Goal: Task Accomplishment & Management: Use online tool/utility

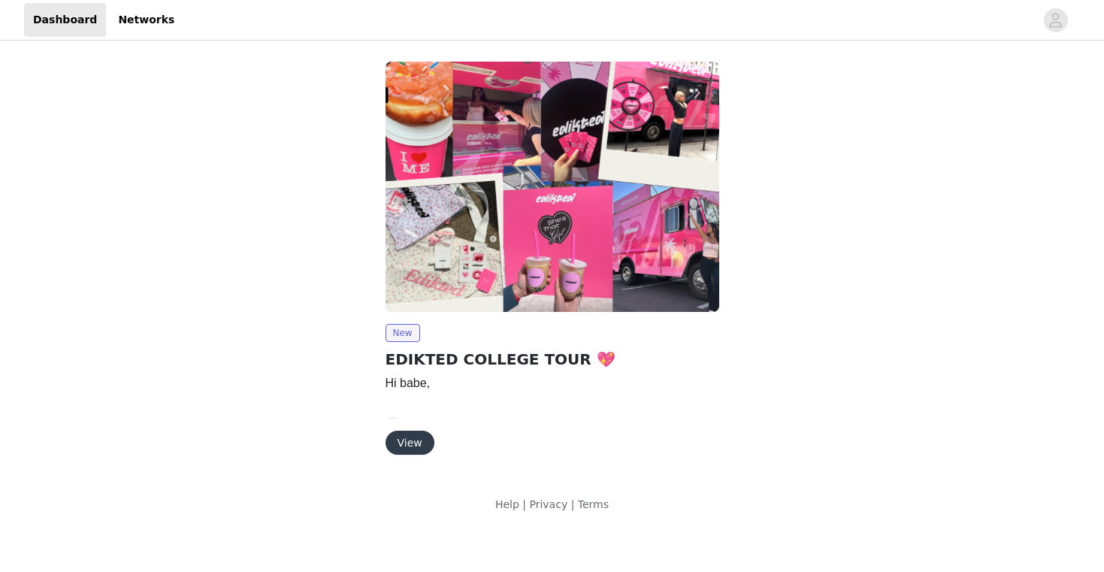
click at [411, 447] on button "View" at bounding box center [410, 443] width 49 height 24
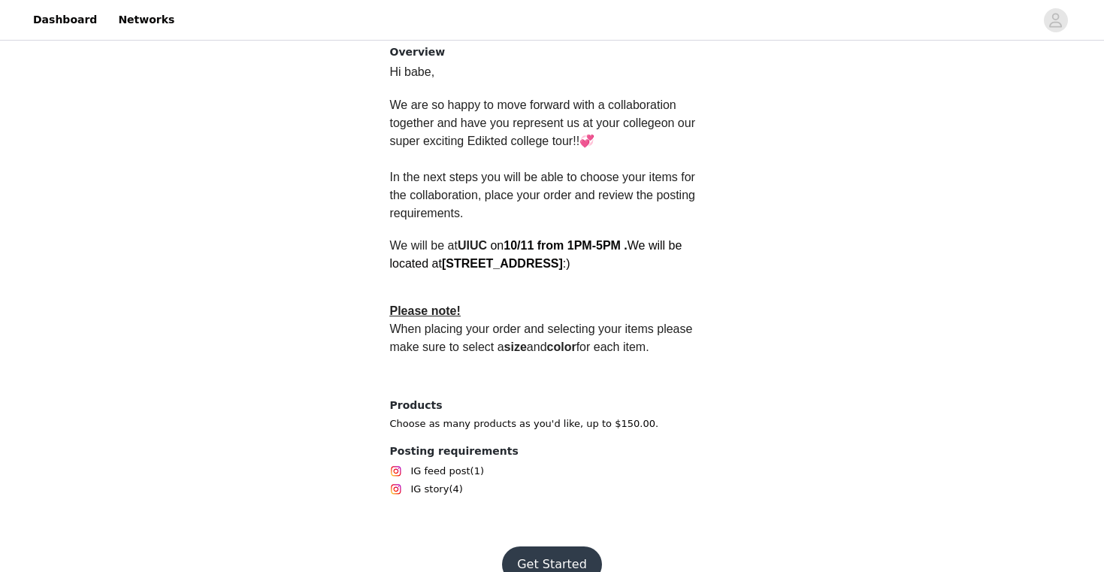
scroll to position [411, 0]
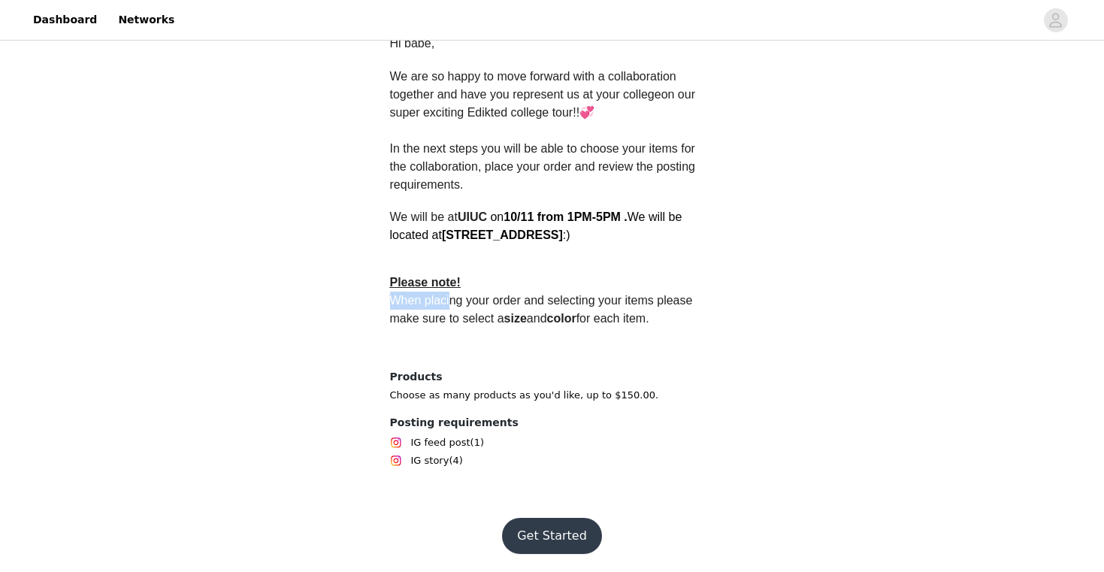
drag, startPoint x: 392, startPoint y: 303, endPoint x: 447, endPoint y: 298, distance: 55.9
click at [447, 298] on span "When placing your order and selecting your items please make sure to select a s…" at bounding box center [543, 309] width 306 height 31
click at [545, 536] on button "Get Started" at bounding box center [552, 536] width 100 height 36
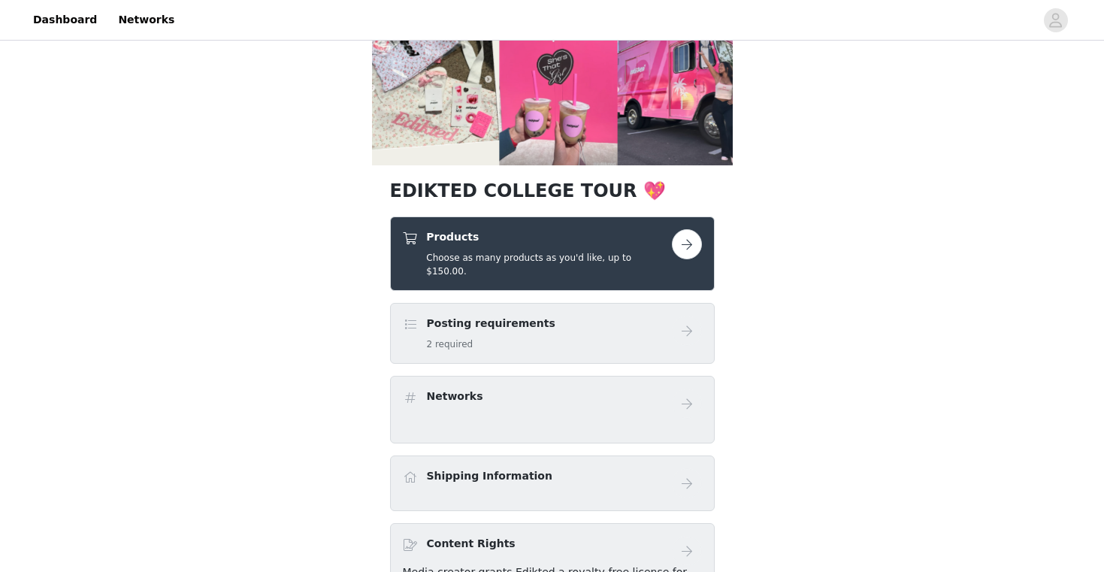
scroll to position [98, 0]
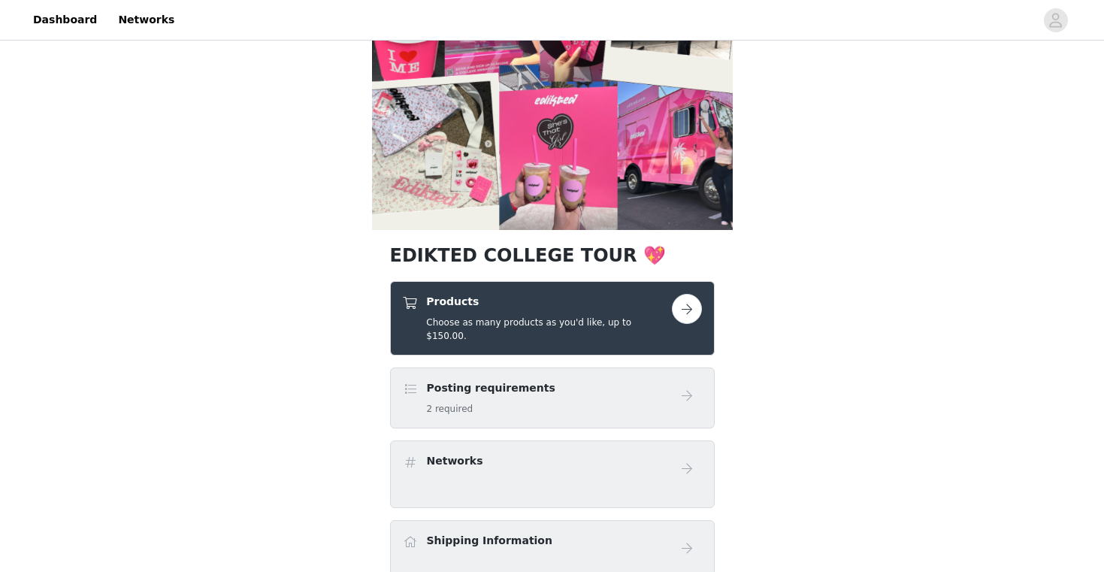
click at [685, 306] on button "button" at bounding box center [687, 309] width 30 height 30
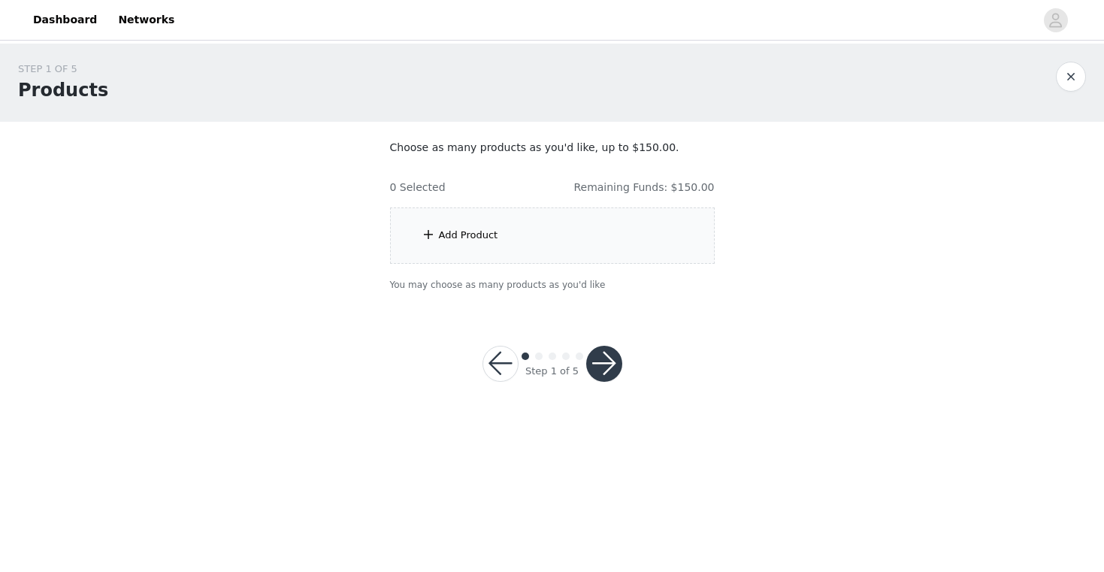
click at [464, 243] on div "Add Product" at bounding box center [552, 235] width 325 height 56
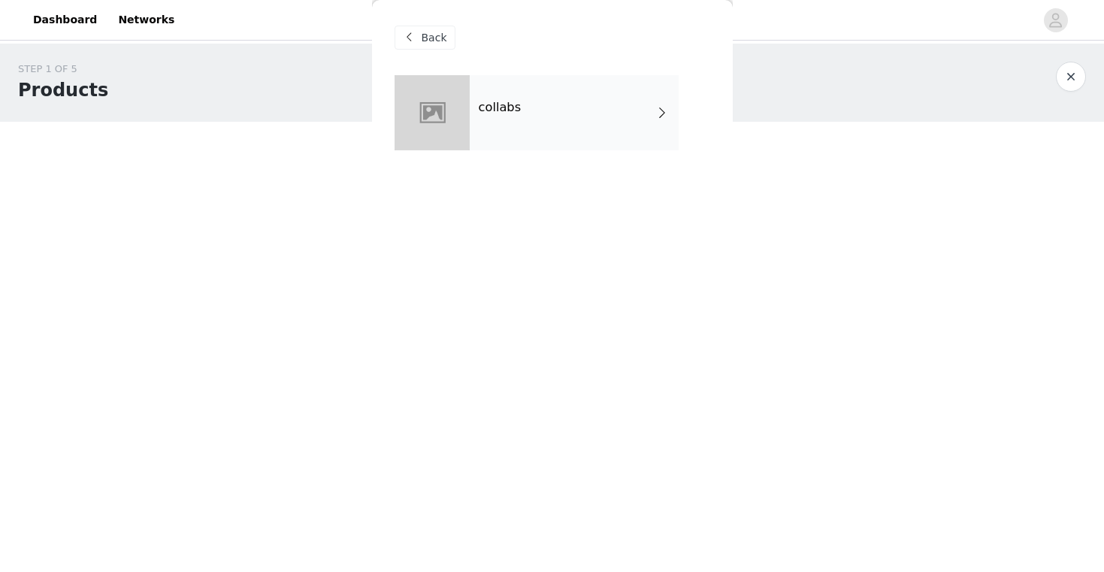
click at [404, 39] on span at bounding box center [410, 38] width 18 height 18
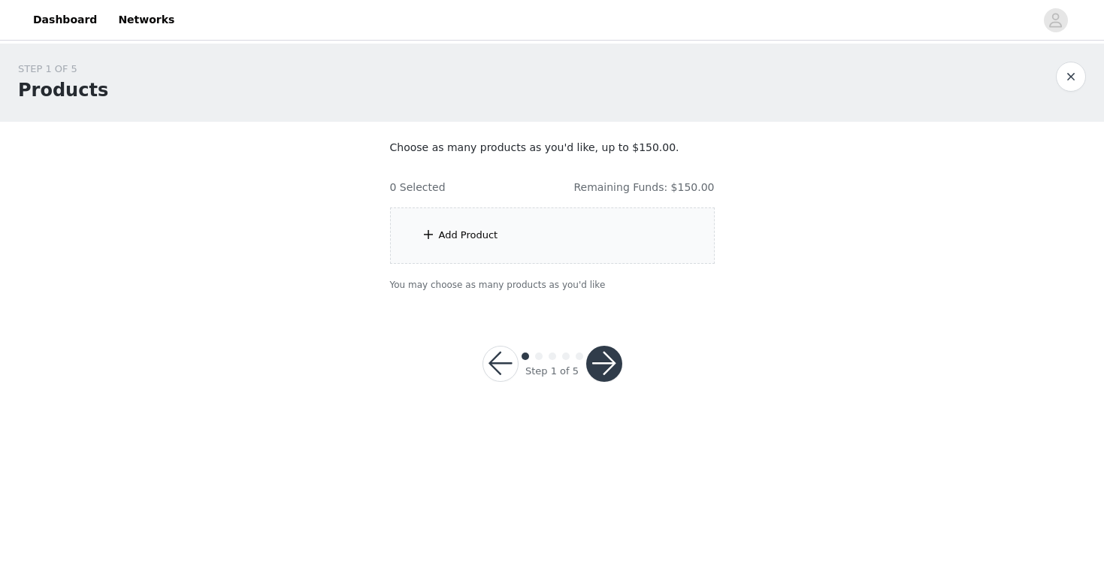
click at [431, 237] on span at bounding box center [428, 234] width 15 height 18
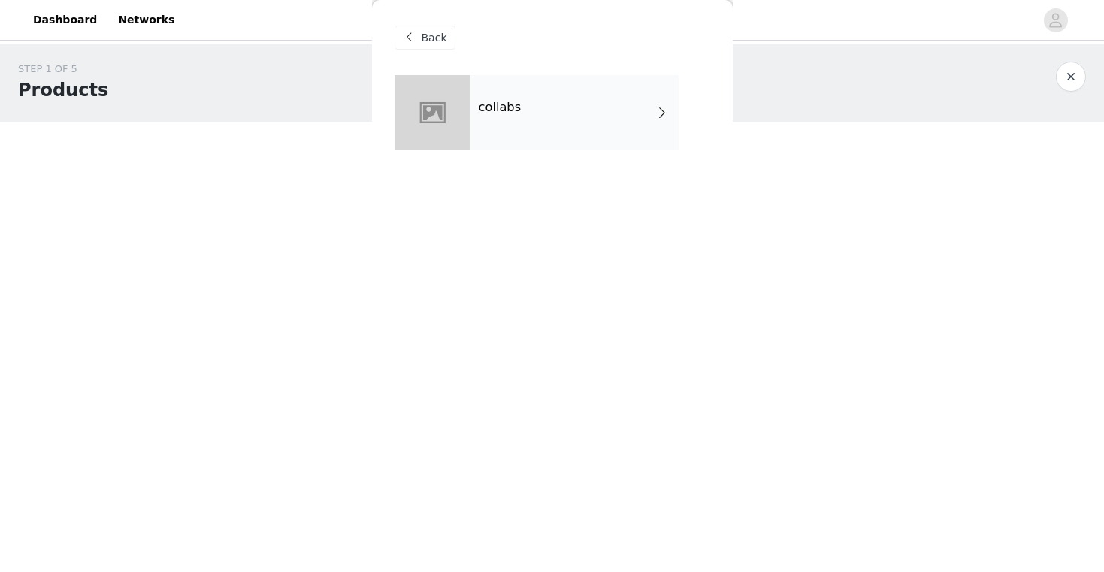
click at [573, 106] on div "collabs" at bounding box center [574, 112] width 209 height 75
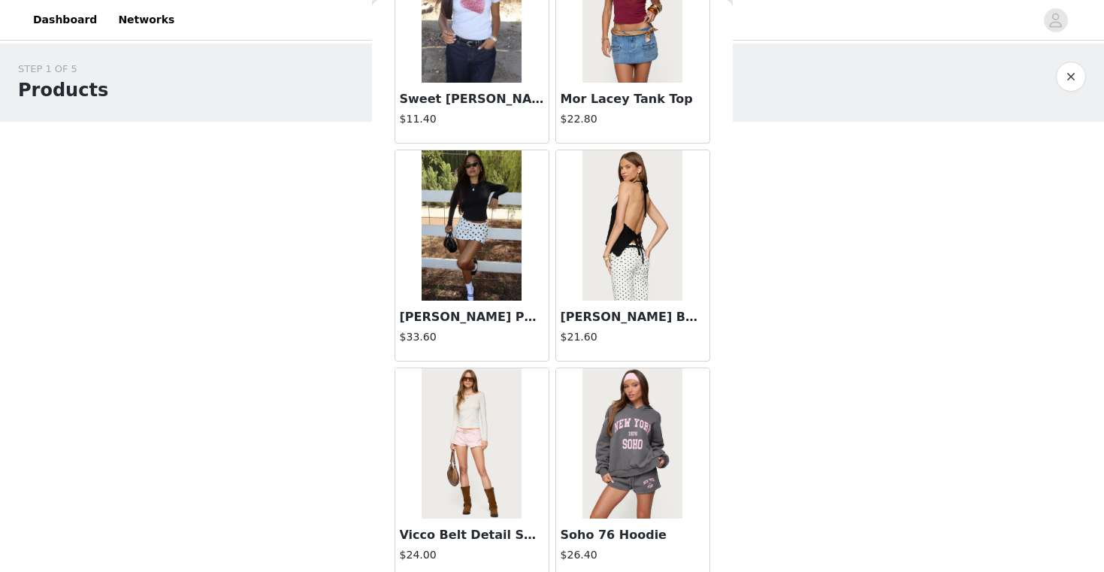
scroll to position [1728, 0]
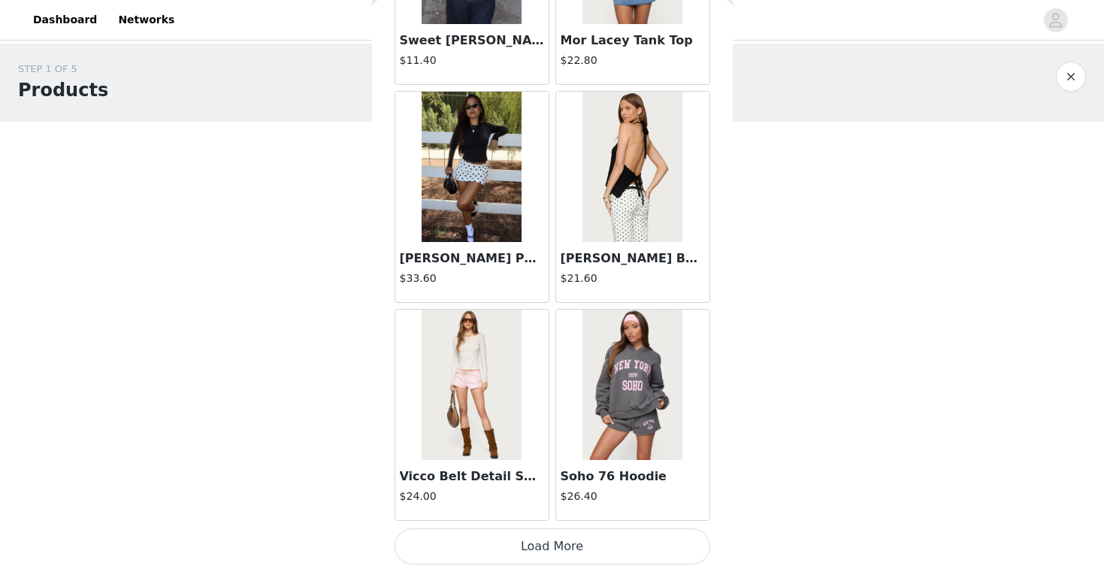
click at [556, 544] on button "Load More" at bounding box center [553, 546] width 316 height 36
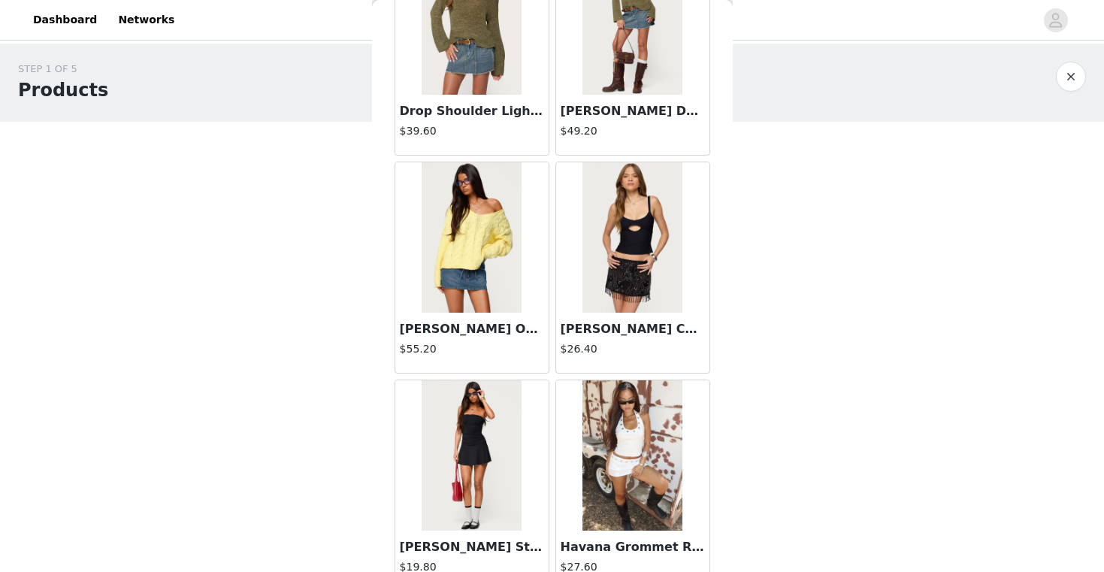
scroll to position [3907, 0]
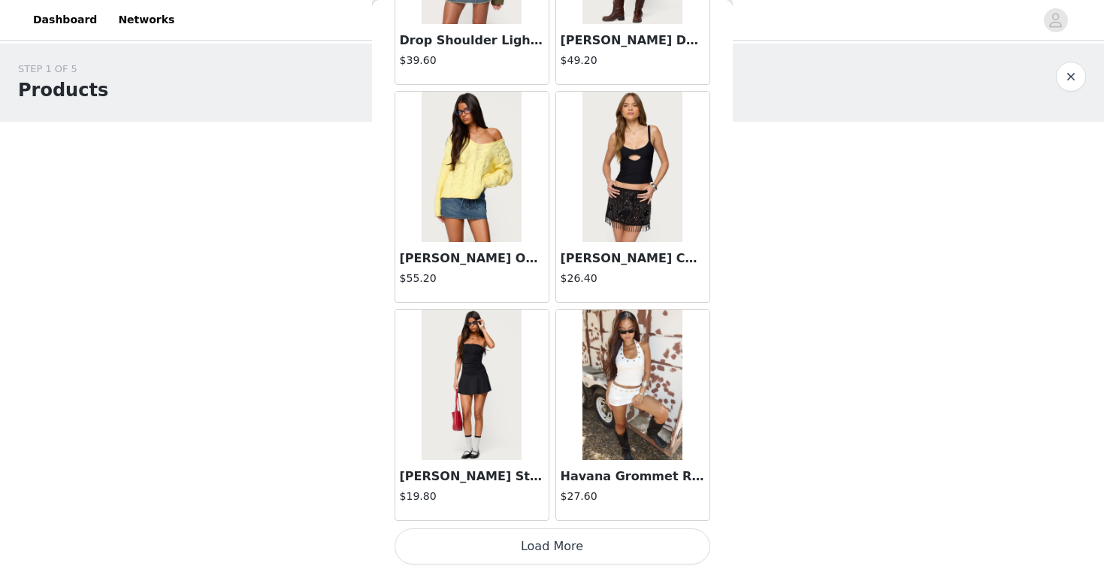
click at [549, 544] on button "Load More" at bounding box center [553, 546] width 316 height 36
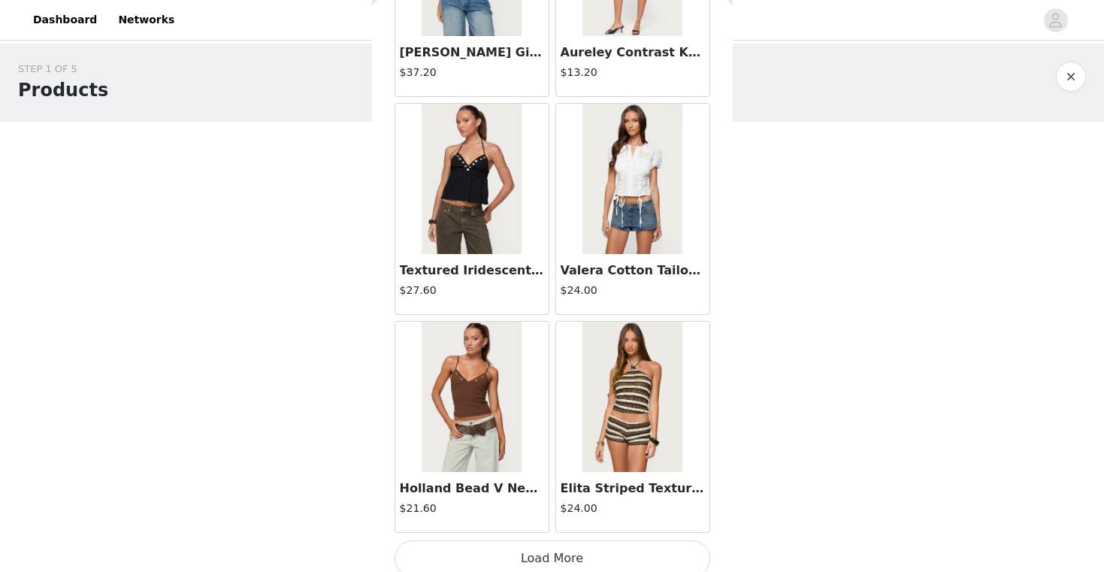
scroll to position [6086, 0]
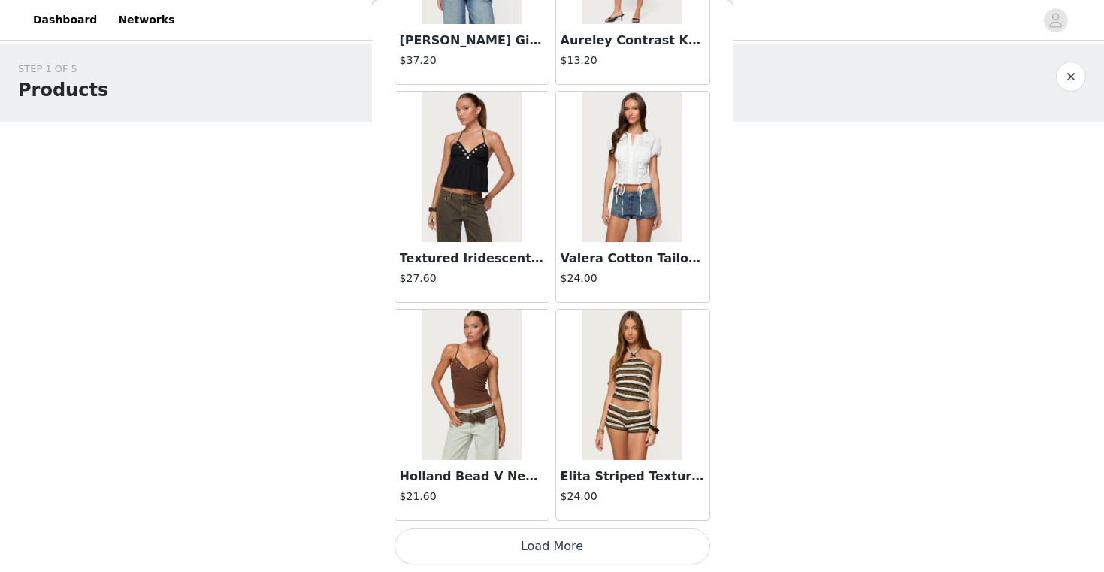
click at [537, 555] on button "Load More" at bounding box center [553, 546] width 316 height 36
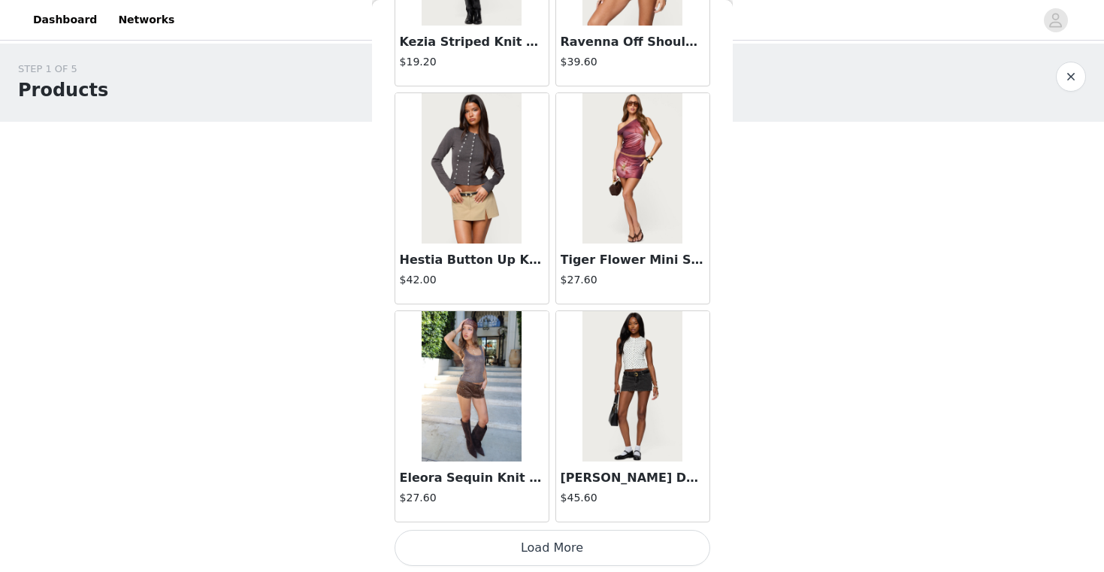
scroll to position [8266, 0]
click at [562, 543] on button "Load More" at bounding box center [553, 546] width 316 height 36
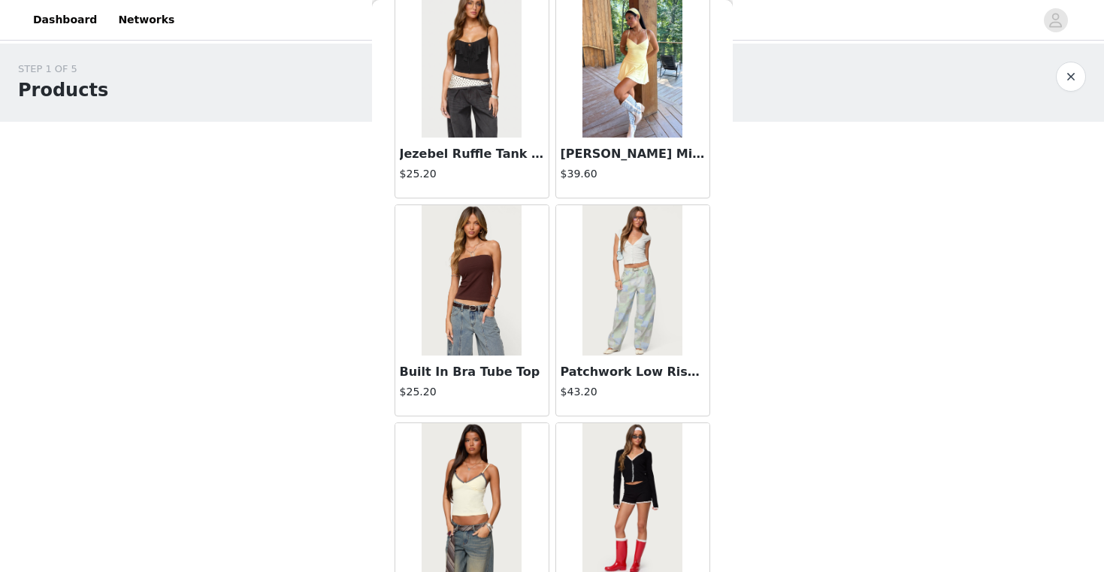
scroll to position [10445, 0]
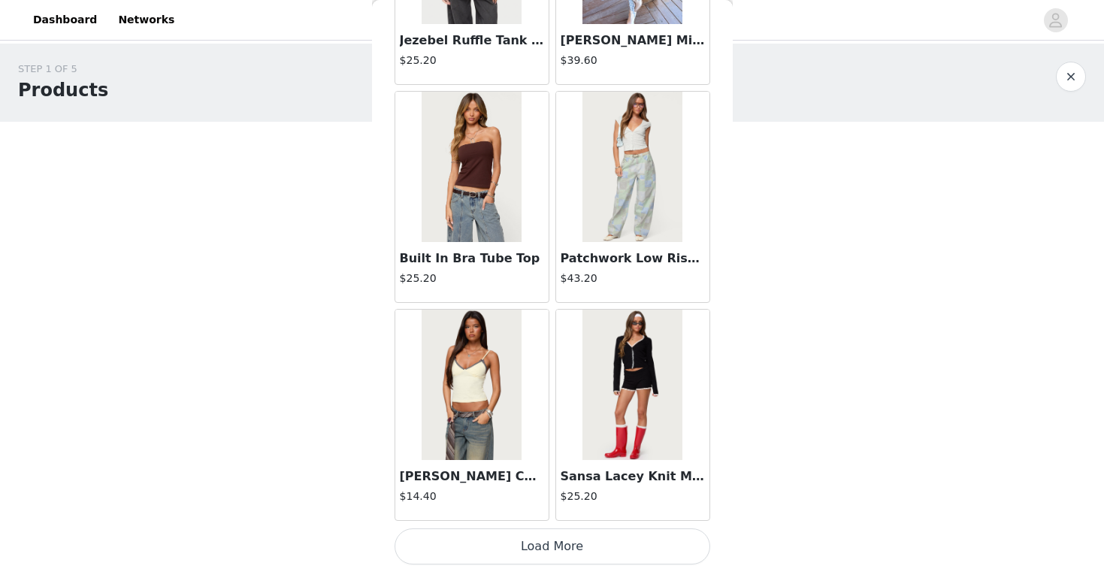
click at [574, 543] on button "Load More" at bounding box center [553, 546] width 316 height 36
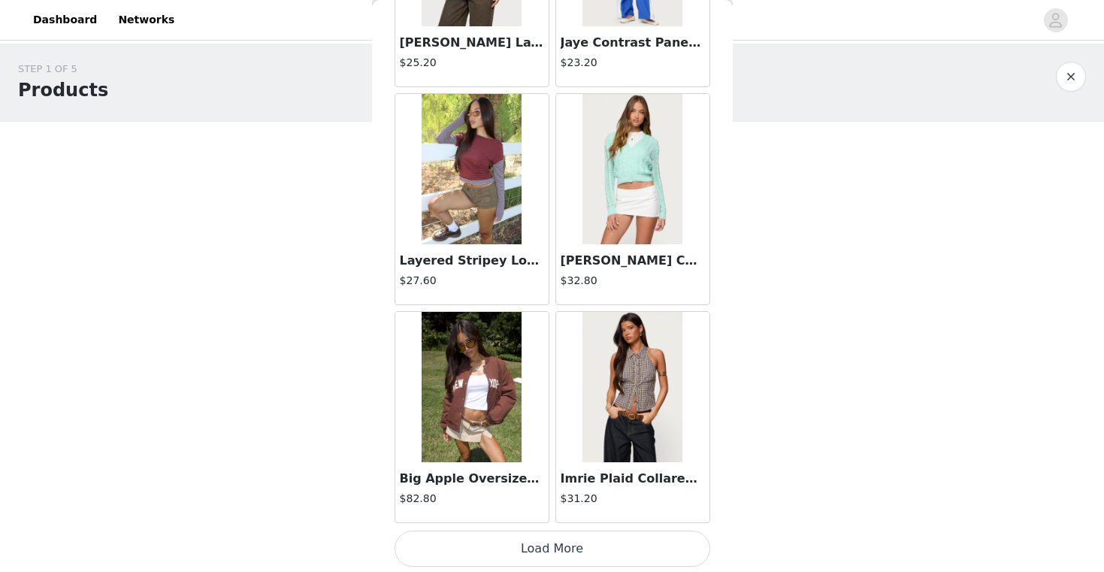
scroll to position [12625, 0]
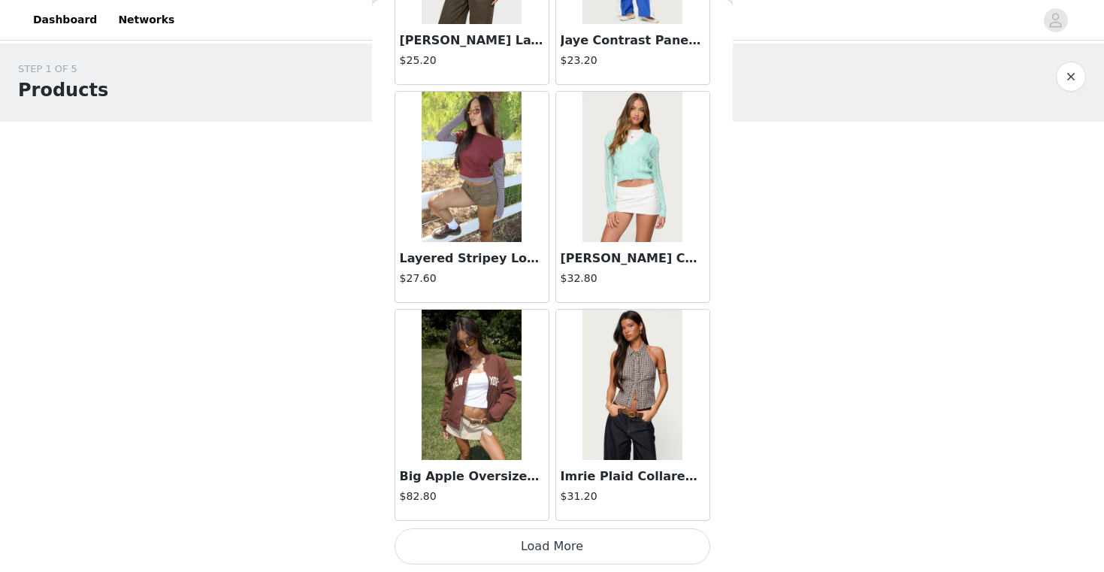
click at [534, 543] on button "Load More" at bounding box center [553, 546] width 316 height 36
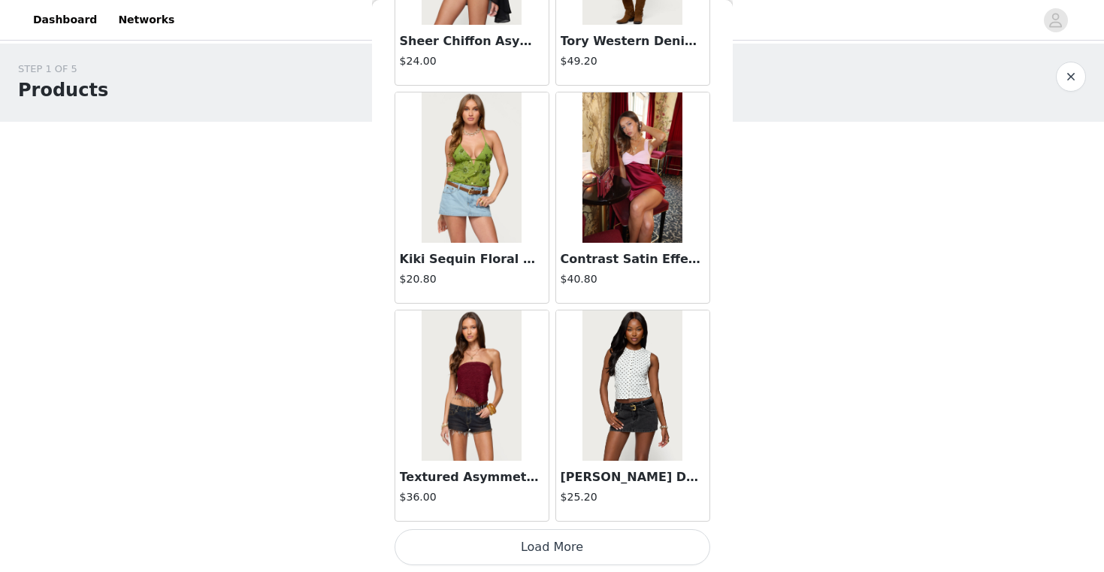
scroll to position [14804, 0]
click at [555, 555] on button "Load More" at bounding box center [553, 546] width 316 height 36
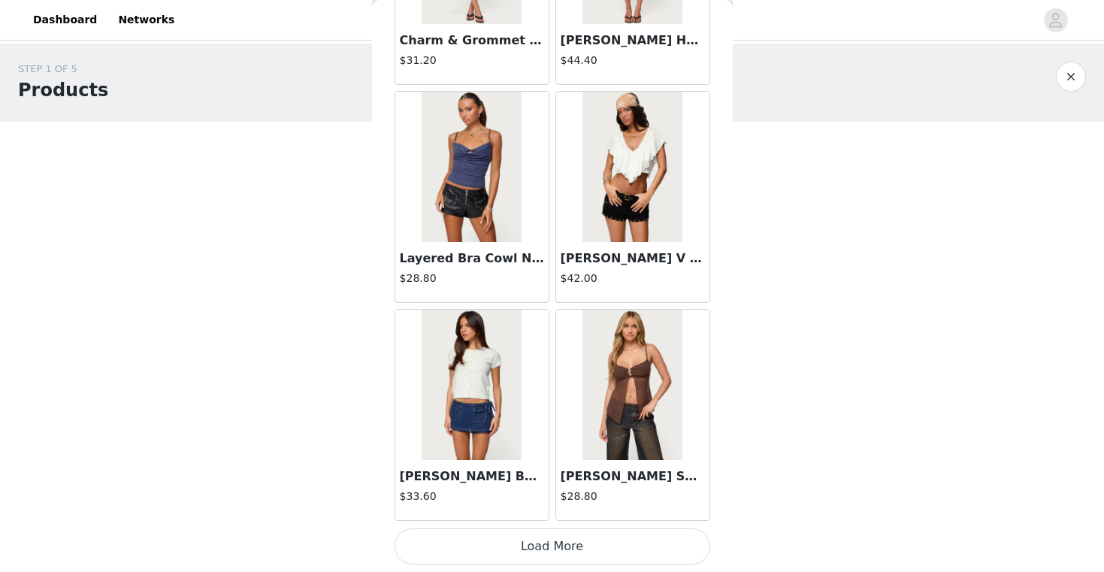
scroll to position [16983, 0]
click at [574, 549] on button "Load More" at bounding box center [553, 547] width 316 height 36
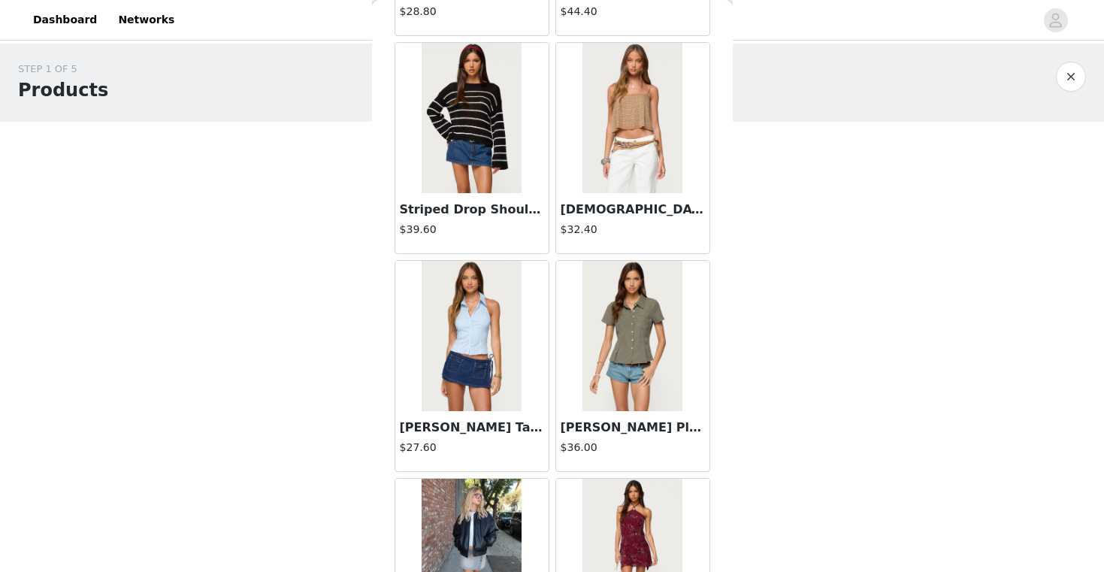
scroll to position [17687, 0]
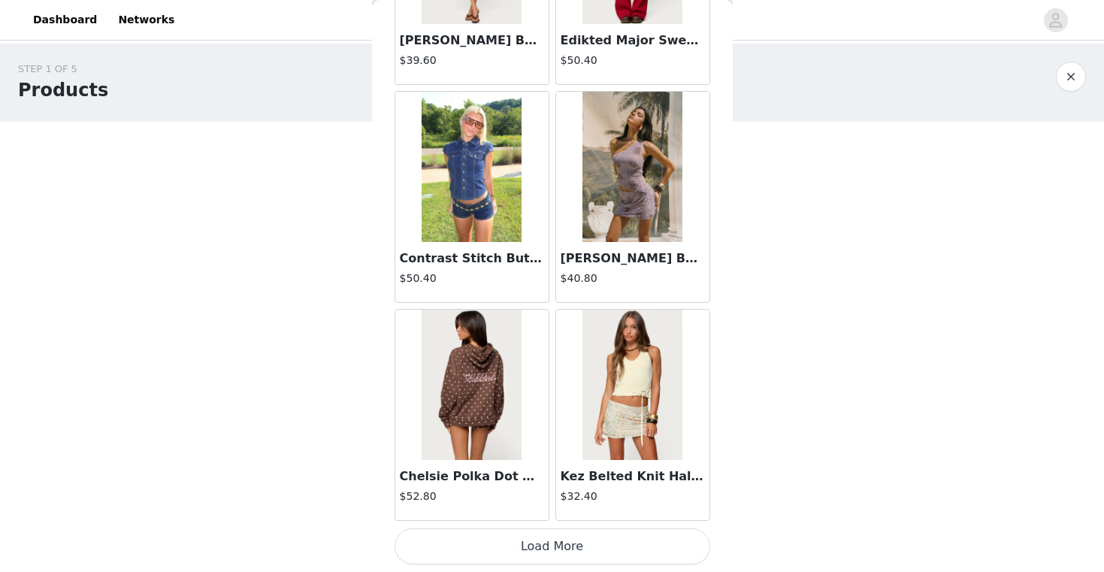
click at [554, 550] on button "Load More" at bounding box center [553, 546] width 316 height 36
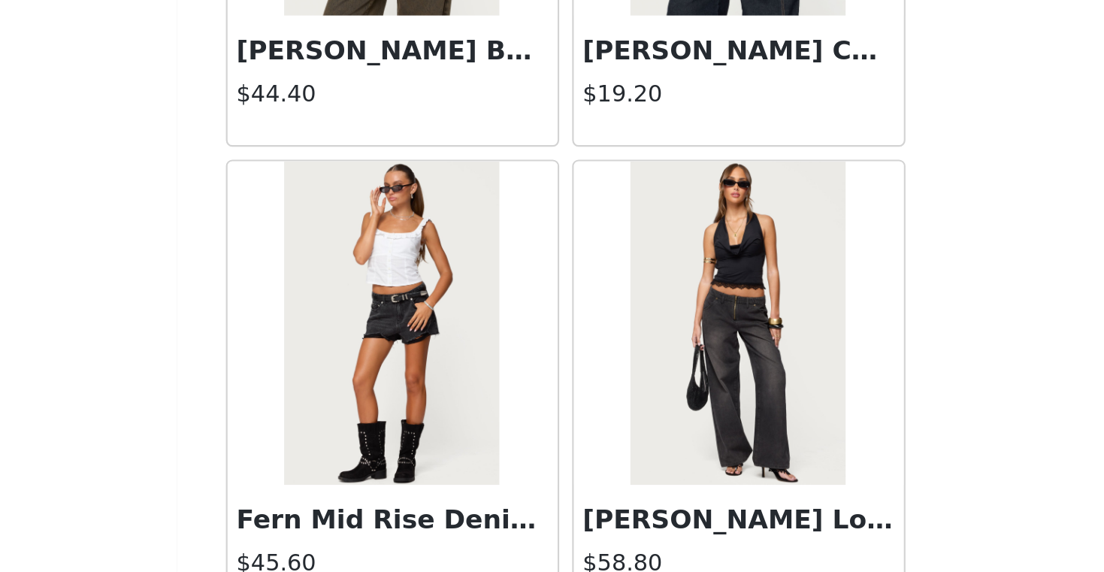
scroll to position [21342, 0]
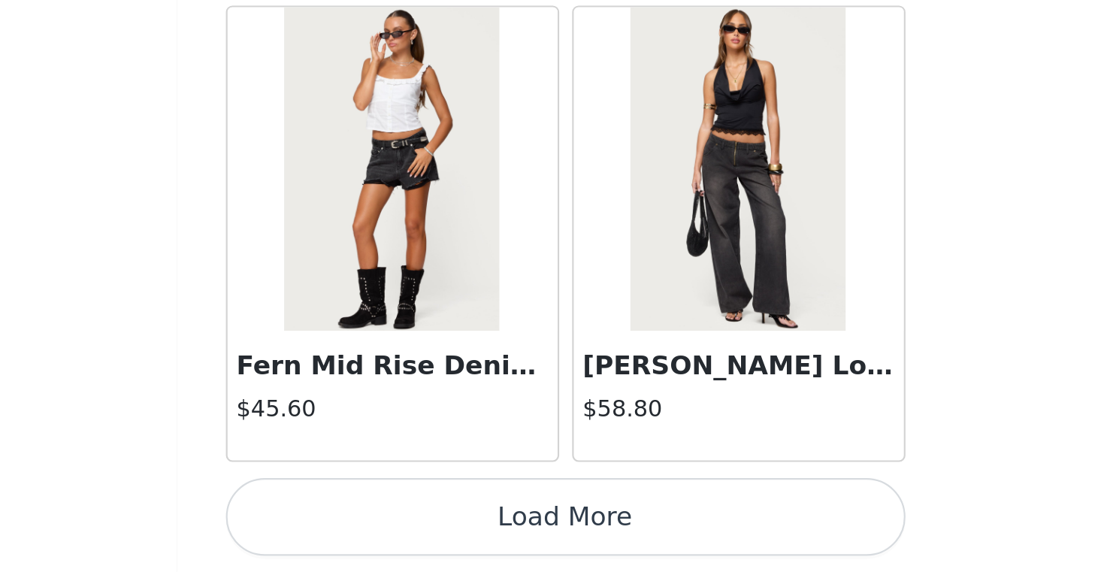
click at [623, 544] on button "Load More" at bounding box center [553, 546] width 316 height 36
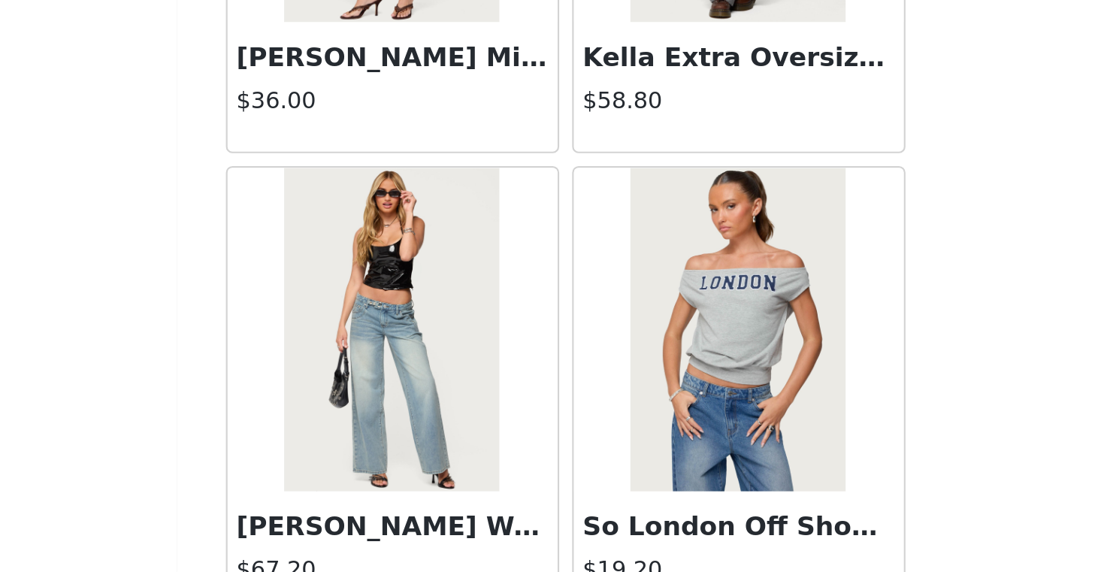
scroll to position [23521, 0]
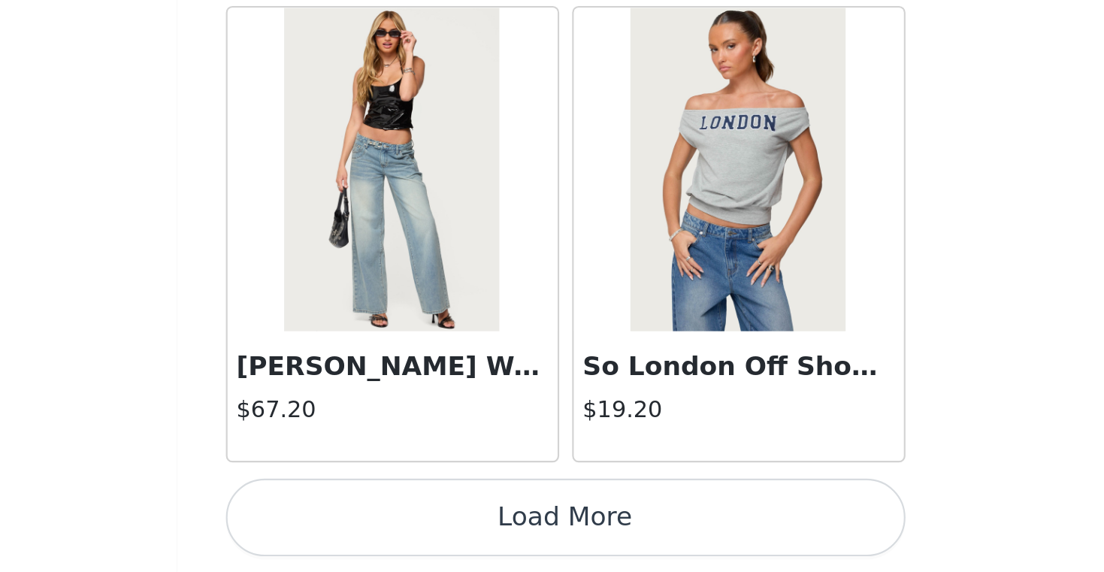
click at [574, 554] on button "Load More" at bounding box center [553, 546] width 316 height 36
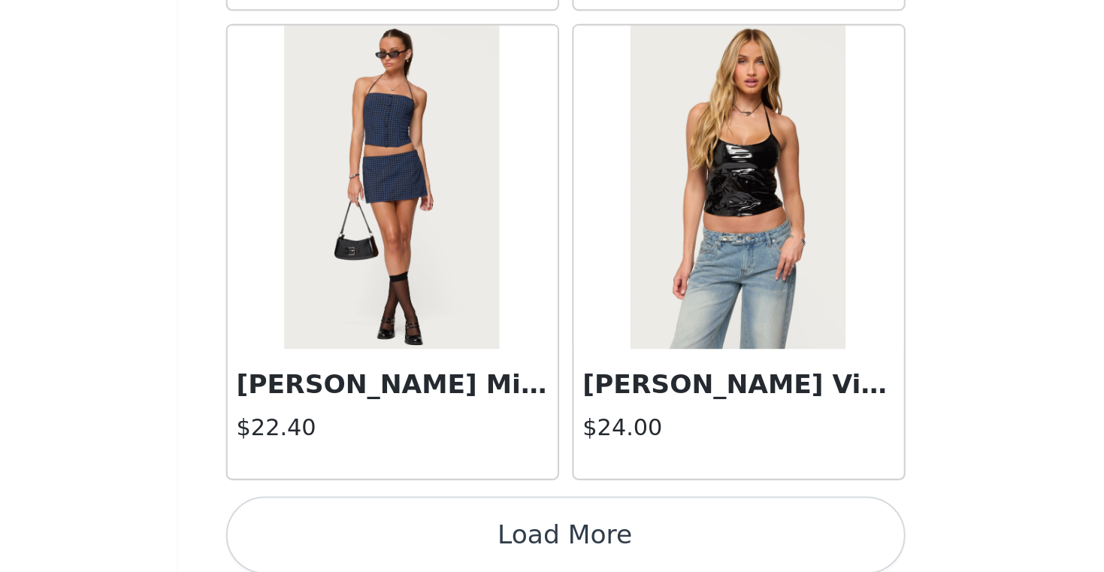
scroll to position [25463, 0]
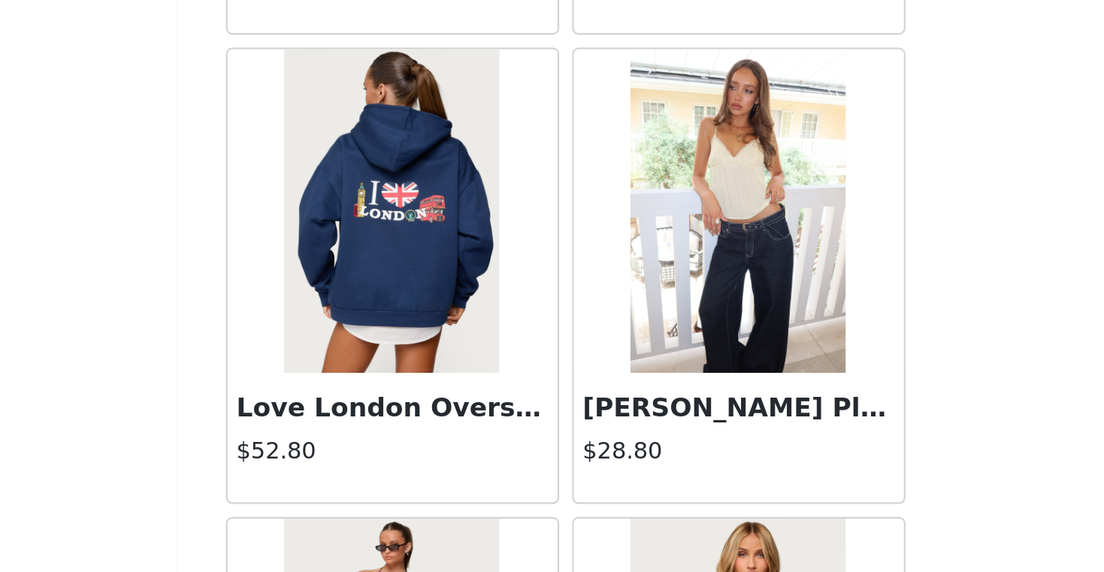
click at [636, 488] on h3 "[PERSON_NAME] Pleated Babydoll Top" at bounding box center [633, 496] width 144 height 18
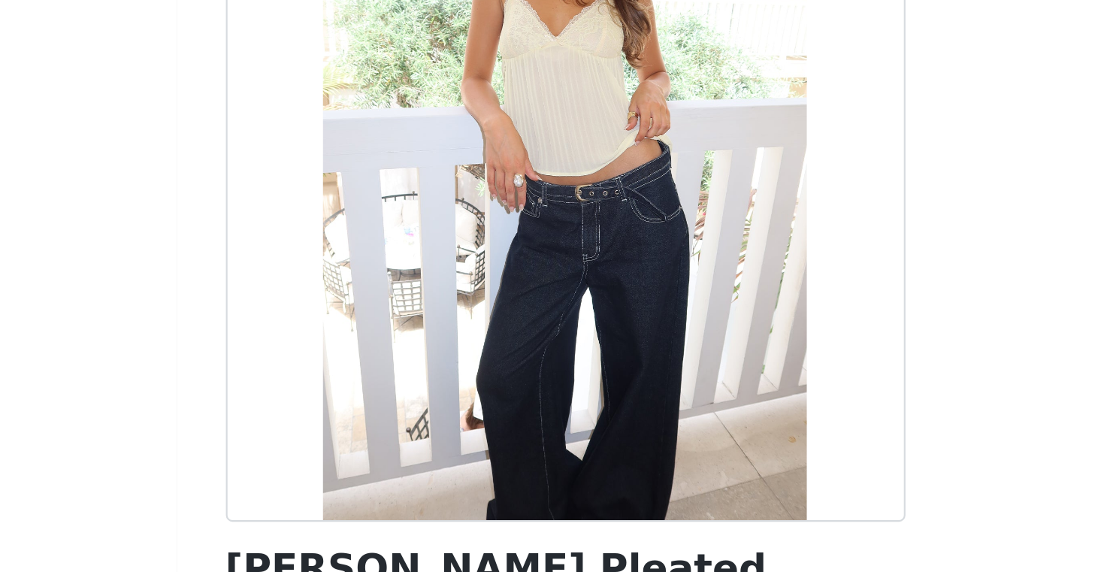
scroll to position [0, 0]
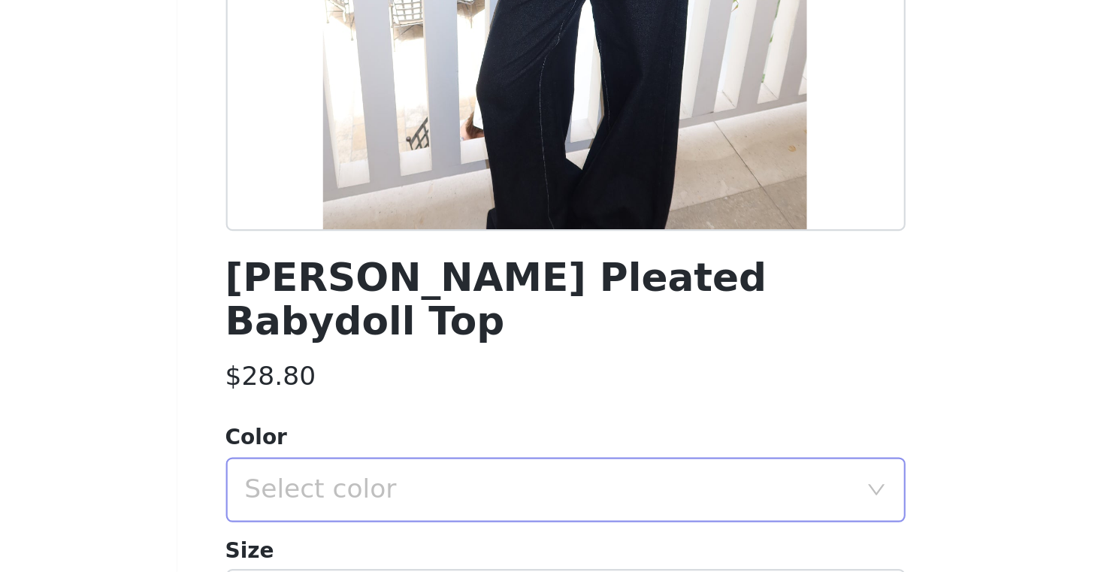
click at [470, 526] on div "Select color" at bounding box center [544, 533] width 281 height 15
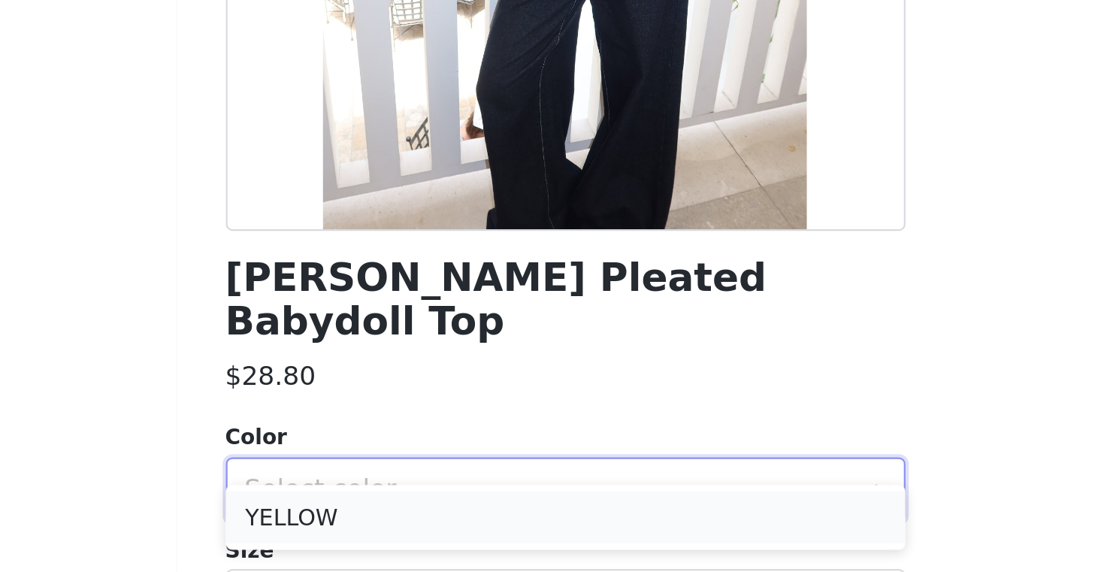
click at [455, 541] on li "YELLOW" at bounding box center [553, 546] width 316 height 24
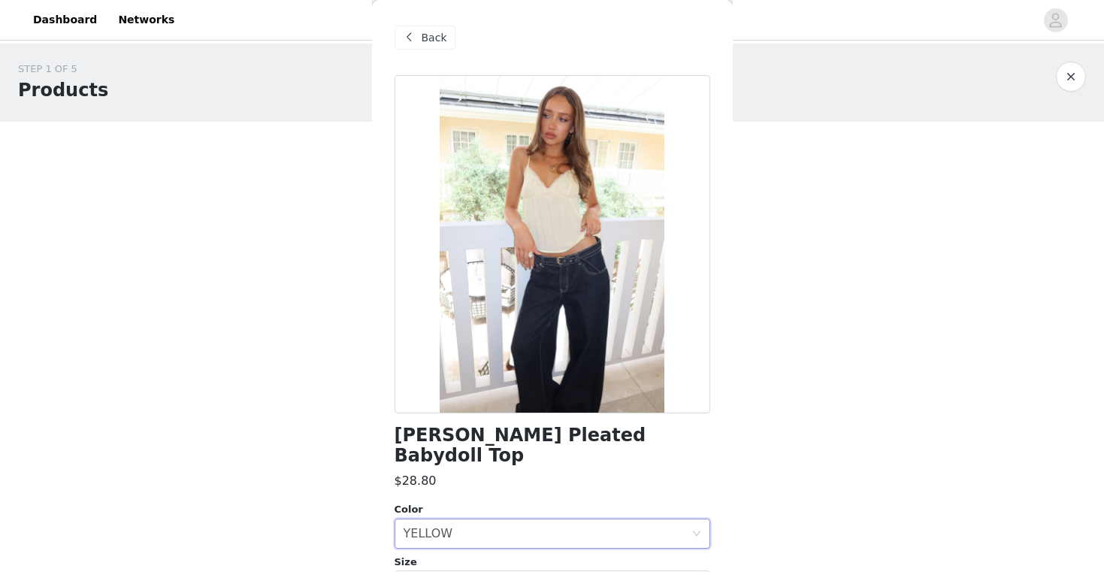
click at [405, 40] on span at bounding box center [410, 38] width 18 height 18
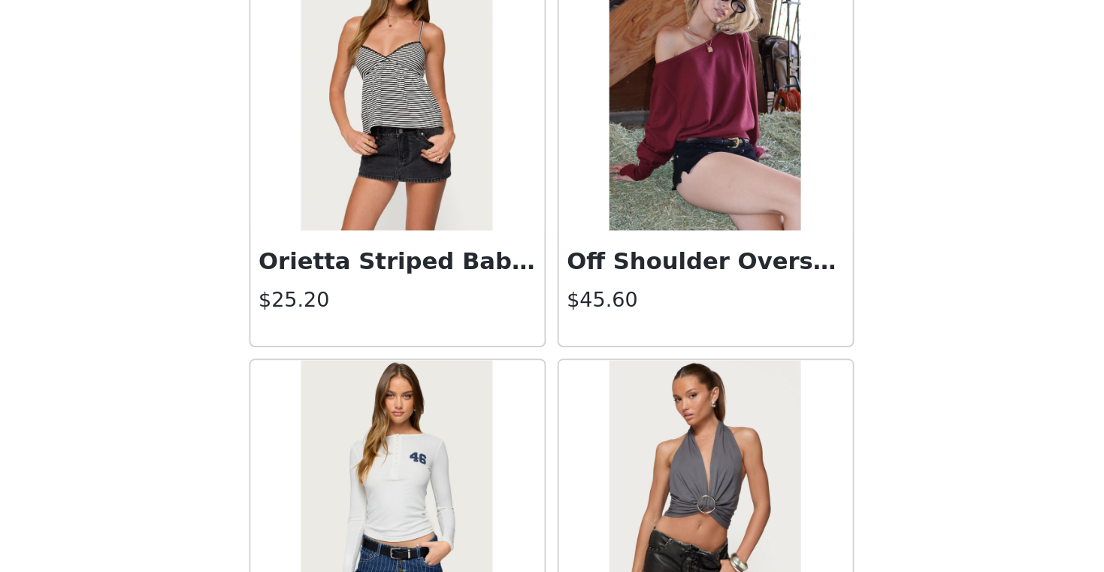
click at [489, 510] on img at bounding box center [472, 536] width 100 height 150
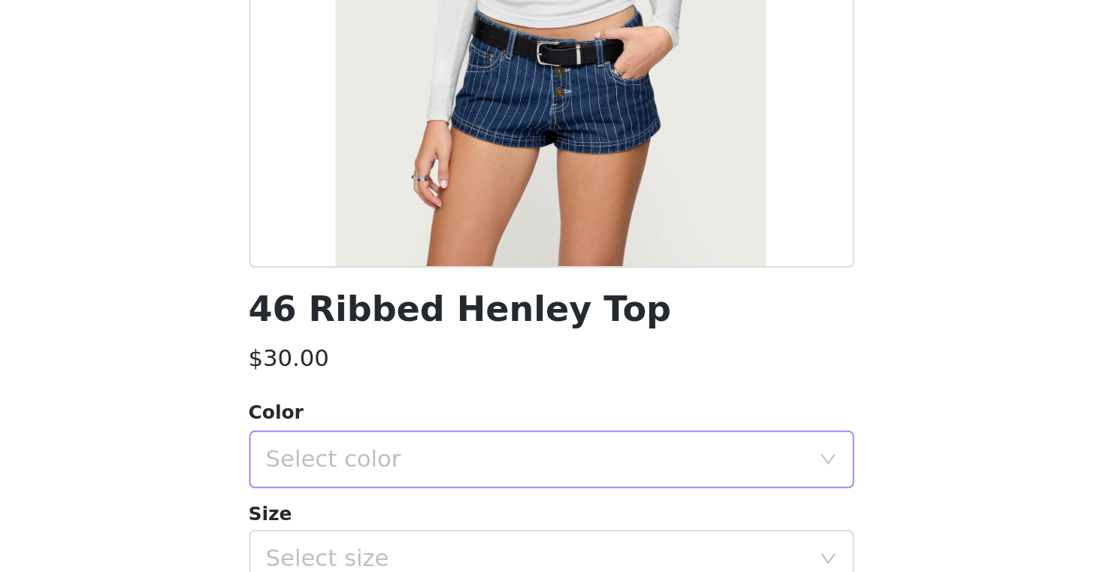
click at [445, 507] on div "Select color" at bounding box center [544, 513] width 281 height 15
click at [425, 557] on li "WHITE" at bounding box center [553, 546] width 316 height 24
click at [433, 560] on div "Select size" at bounding box center [544, 565] width 281 height 15
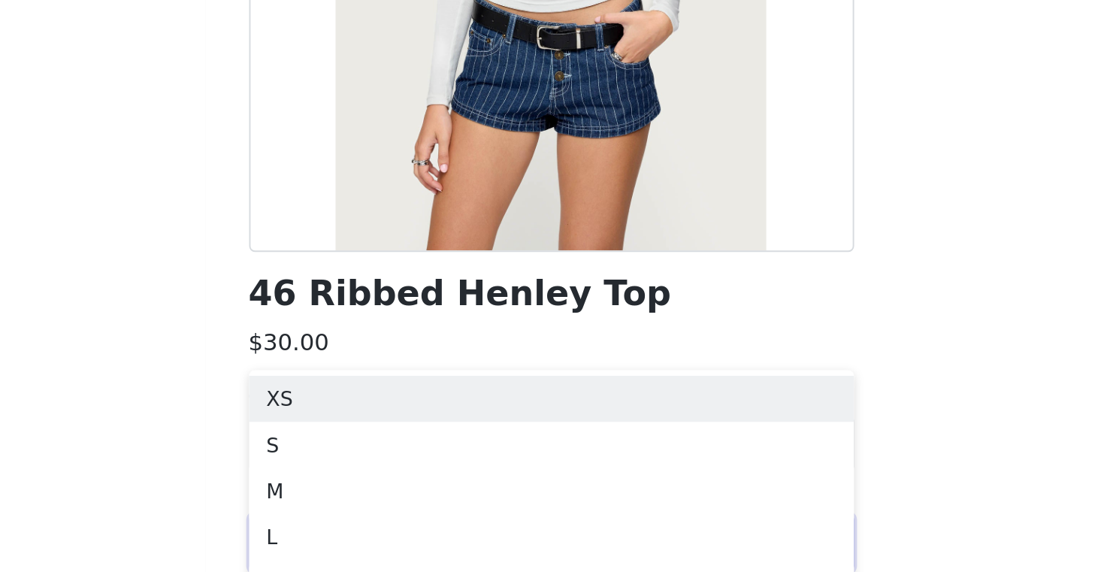
scroll to position [129, 0]
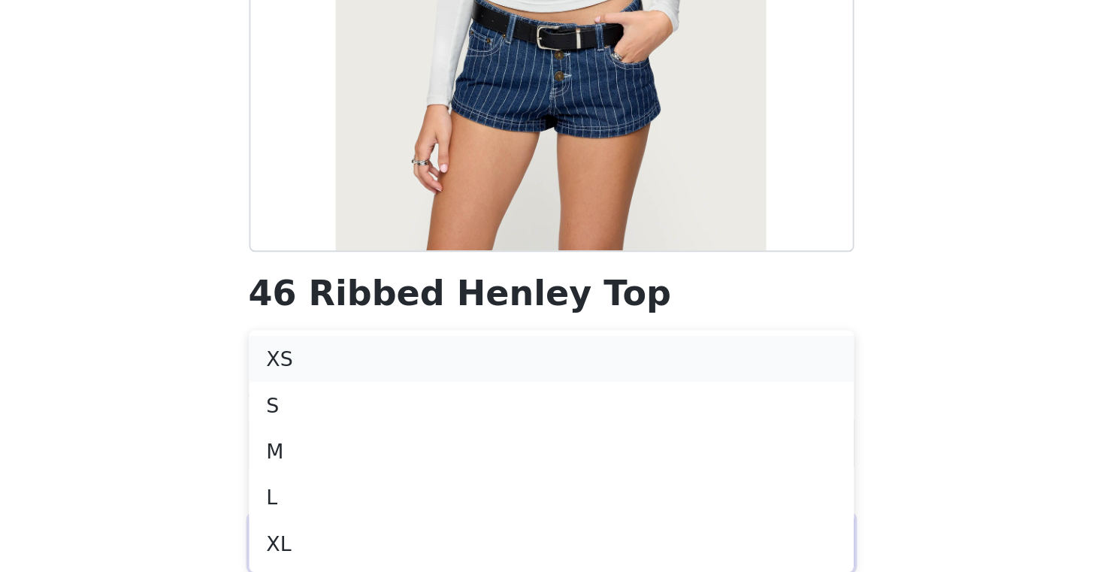
click at [428, 461] on li "XS" at bounding box center [553, 461] width 316 height 24
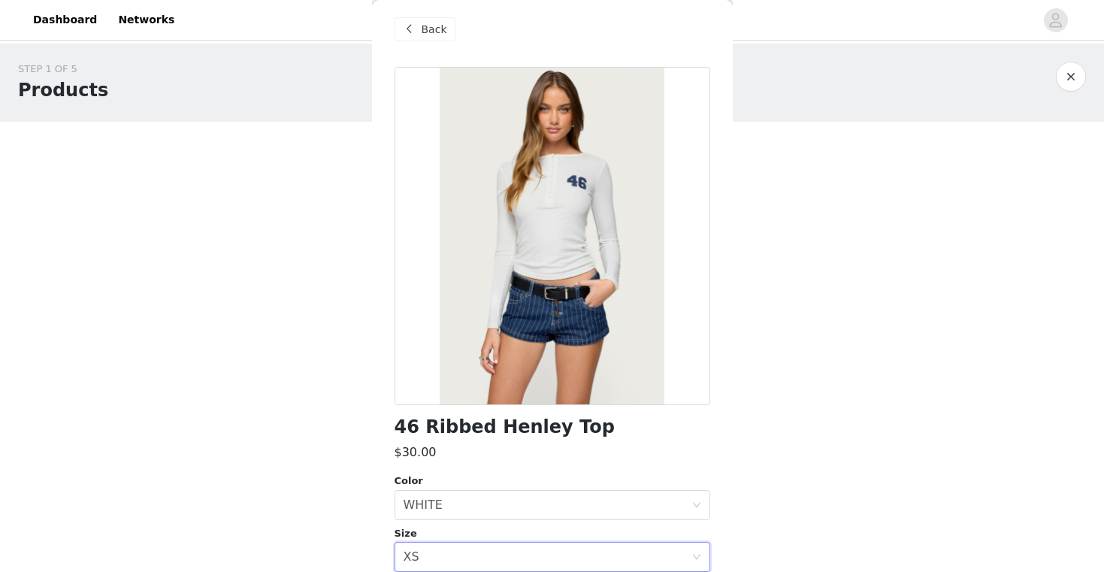
scroll to position [159, 0]
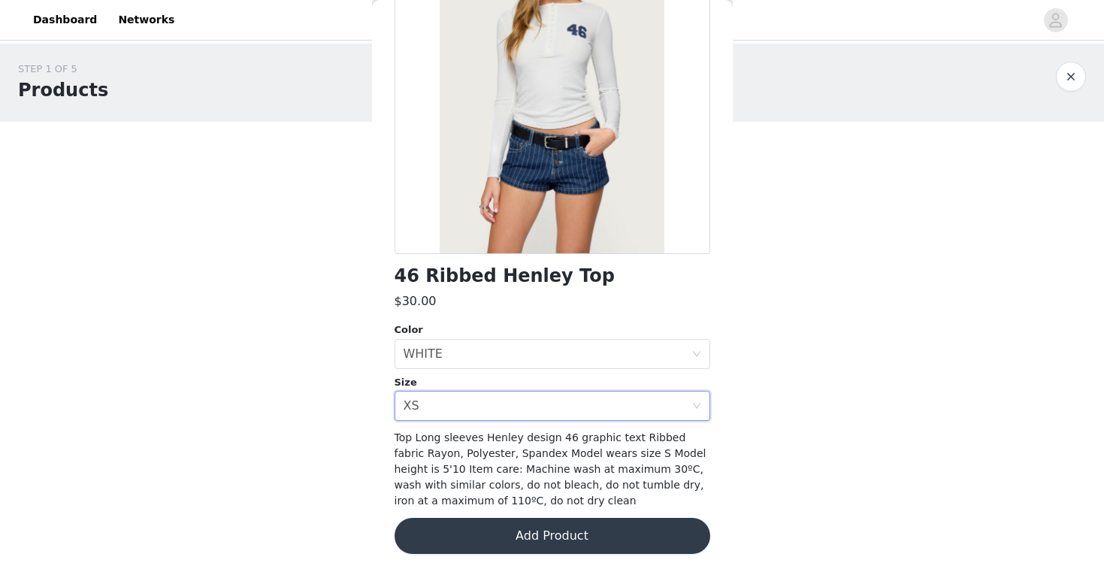
click at [495, 538] on button "Add Product" at bounding box center [553, 536] width 316 height 36
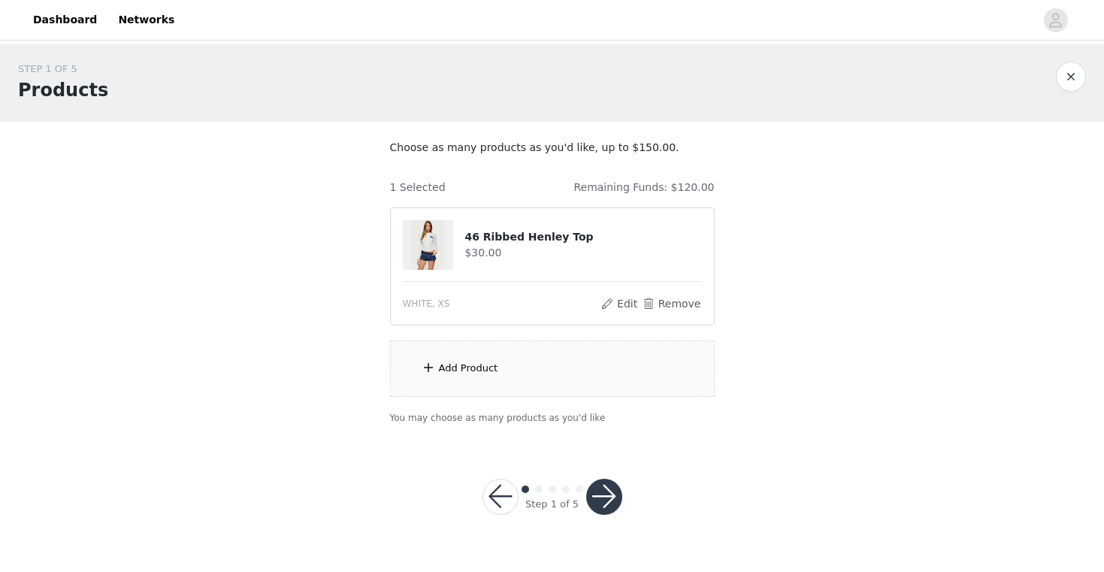
click at [426, 370] on span at bounding box center [428, 367] width 15 height 18
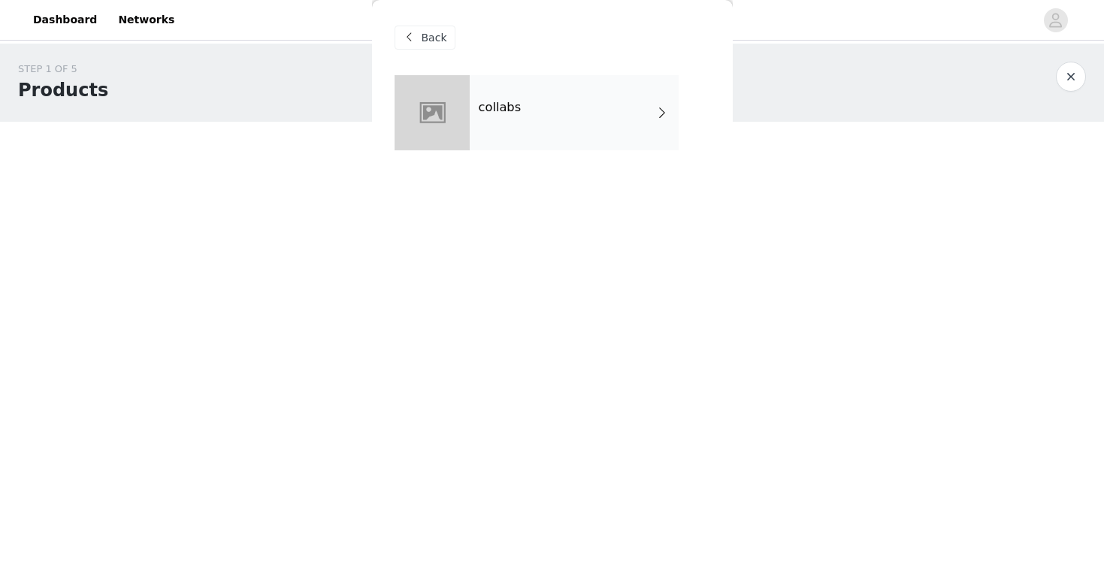
click at [509, 110] on h4 "collabs" at bounding box center [500, 108] width 43 height 14
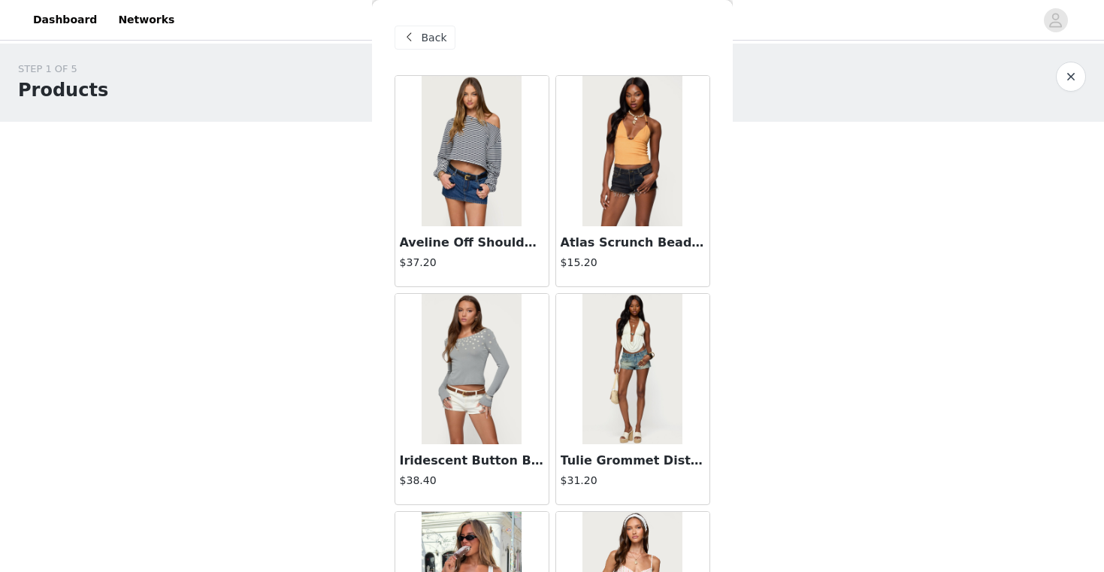
click at [411, 35] on span at bounding box center [410, 38] width 18 height 18
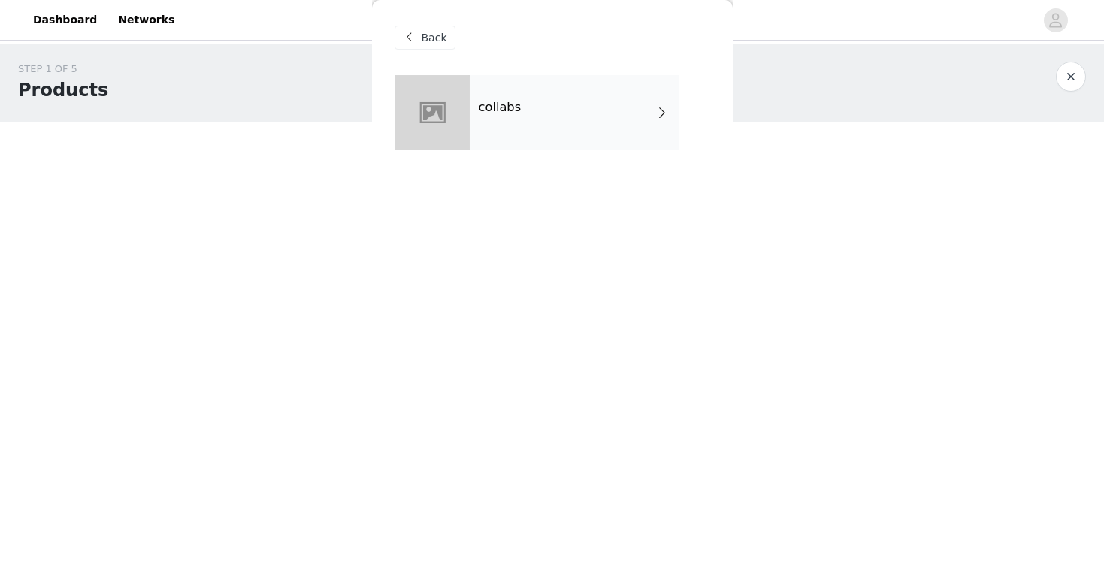
click at [579, 113] on div "collabs" at bounding box center [574, 112] width 209 height 75
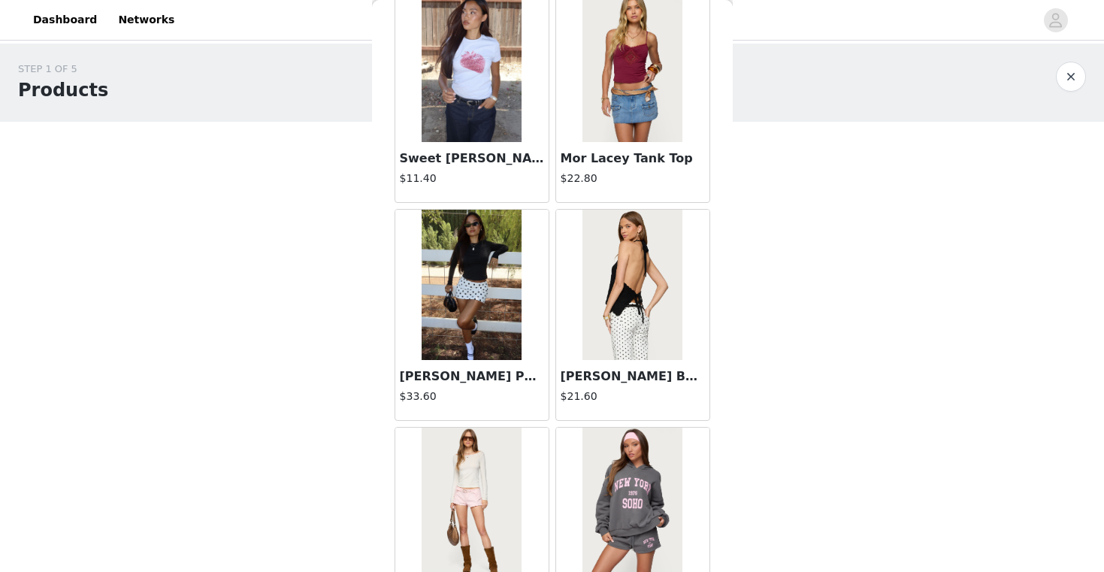
scroll to position [1728, 0]
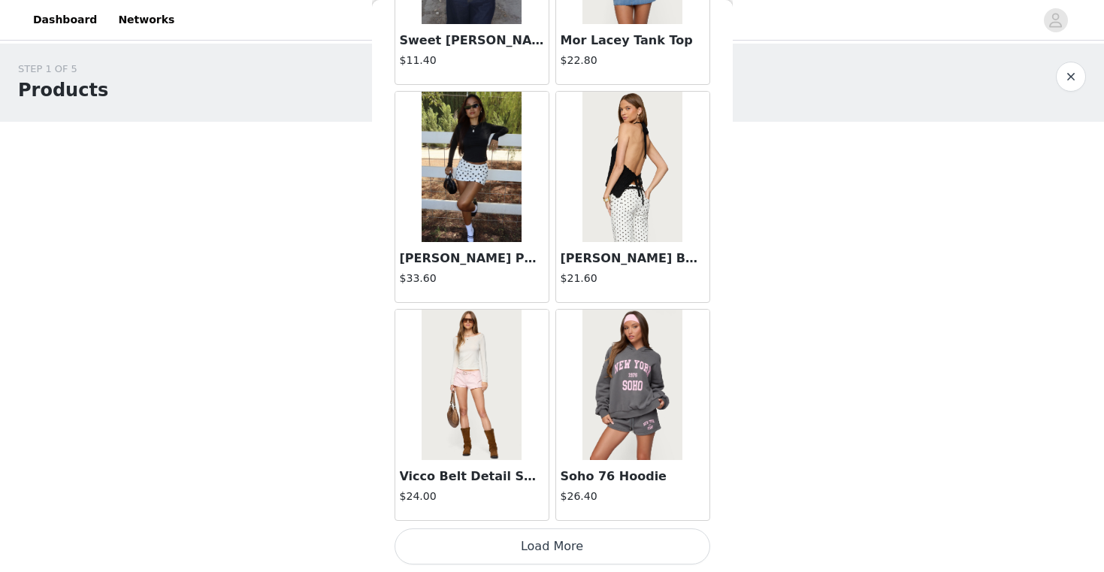
click at [628, 546] on button "Load More" at bounding box center [553, 546] width 316 height 36
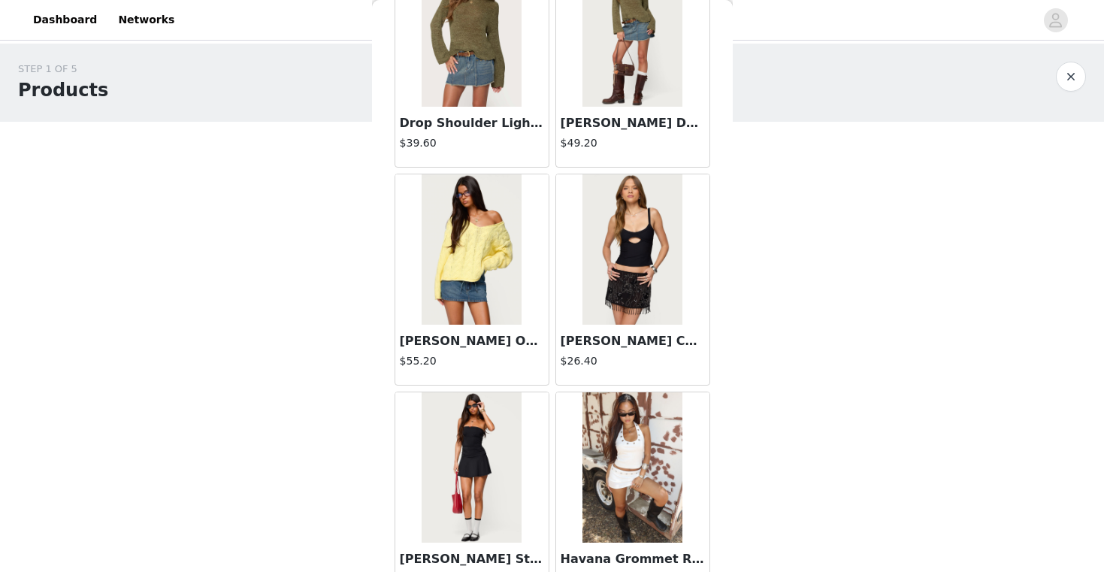
scroll to position [3907, 0]
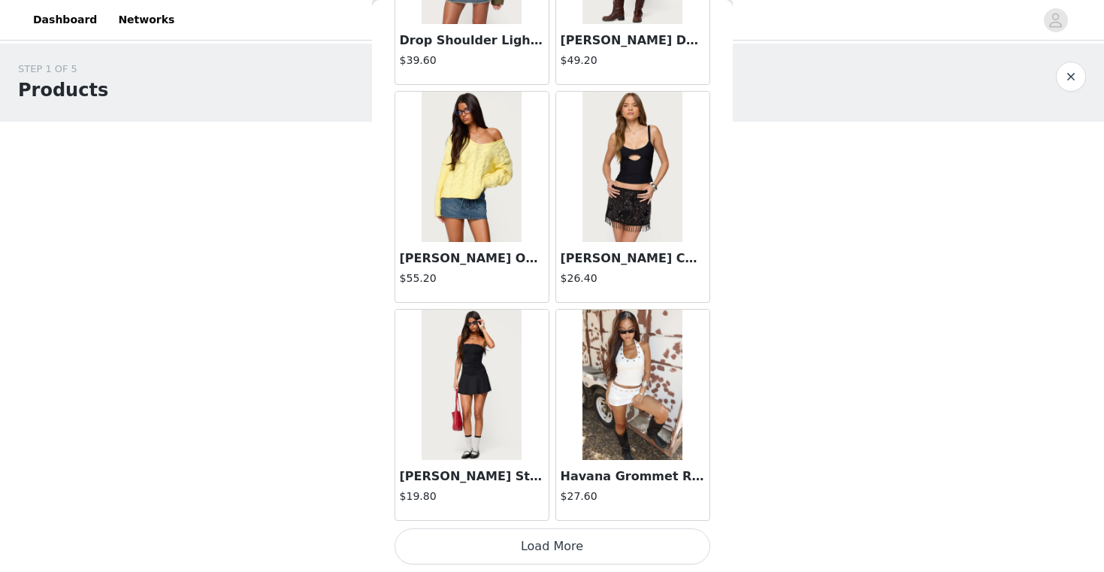
click at [603, 539] on button "Load More" at bounding box center [553, 546] width 316 height 36
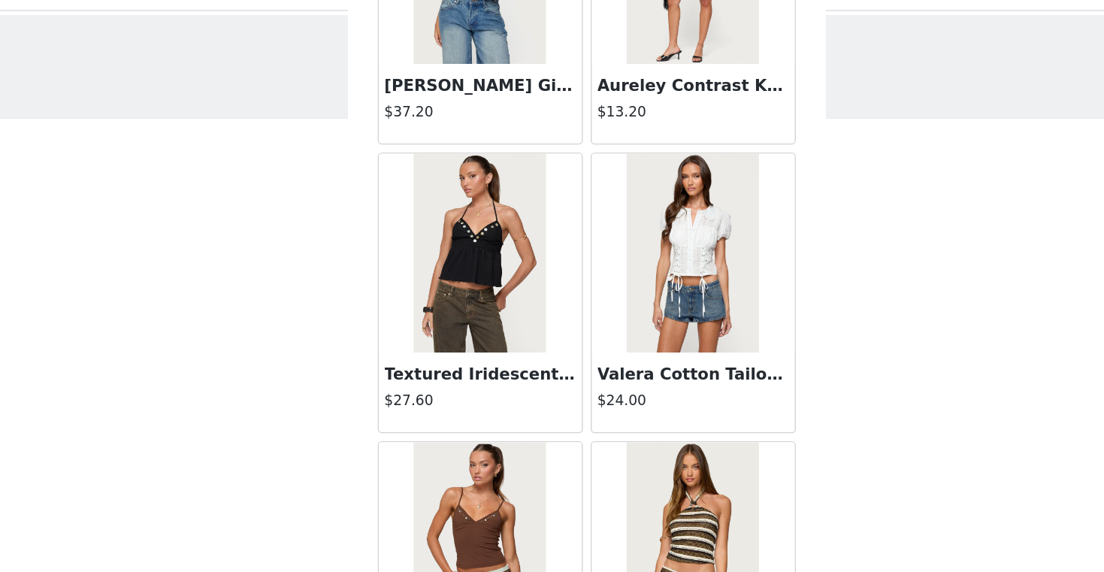
scroll to position [6086, 0]
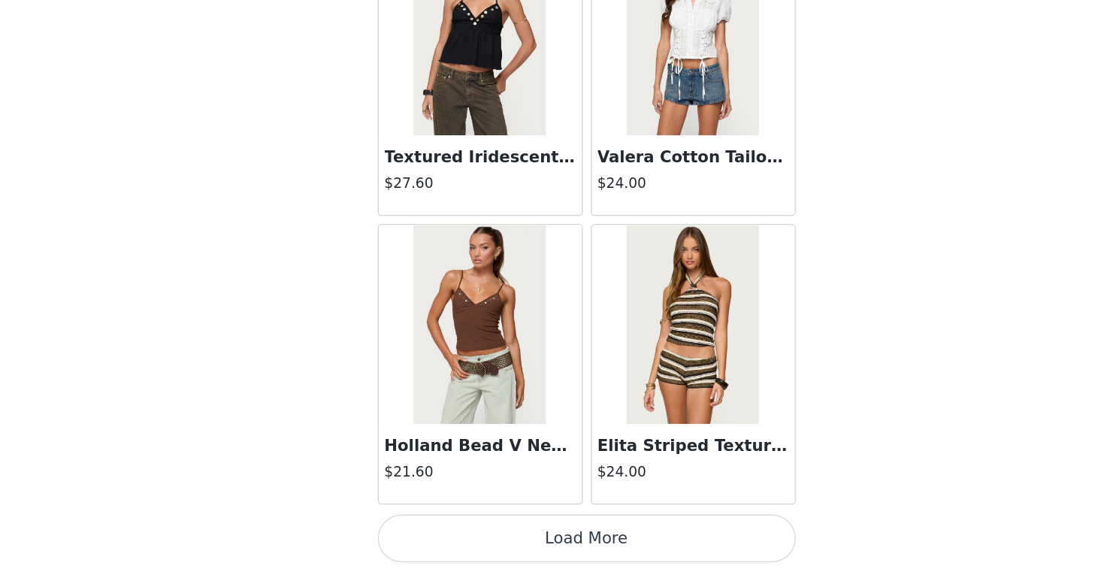
click at [564, 540] on button "Load More" at bounding box center [553, 546] width 316 height 36
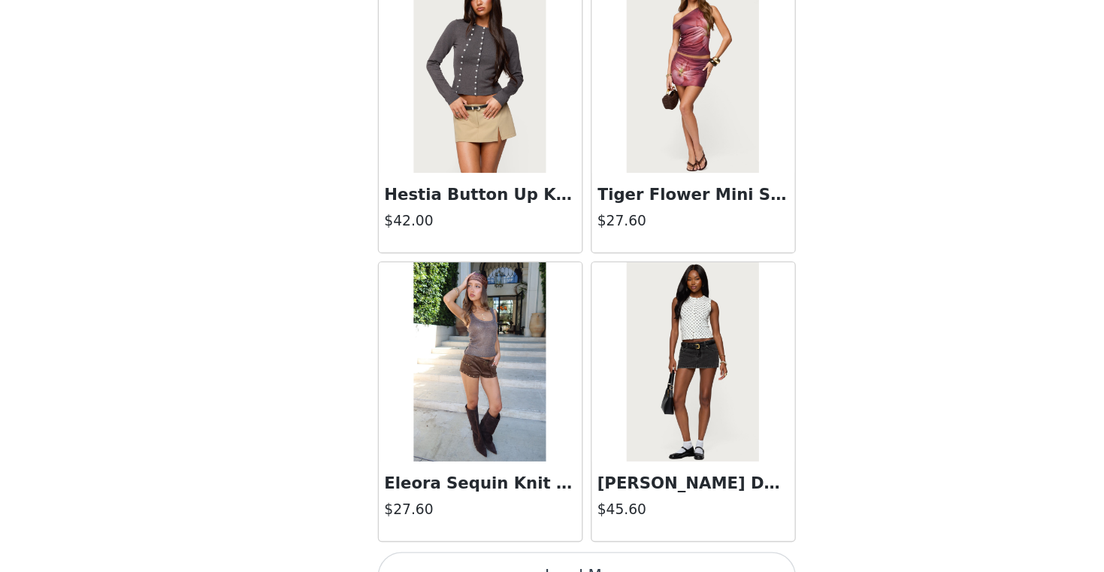
scroll to position [8266, 0]
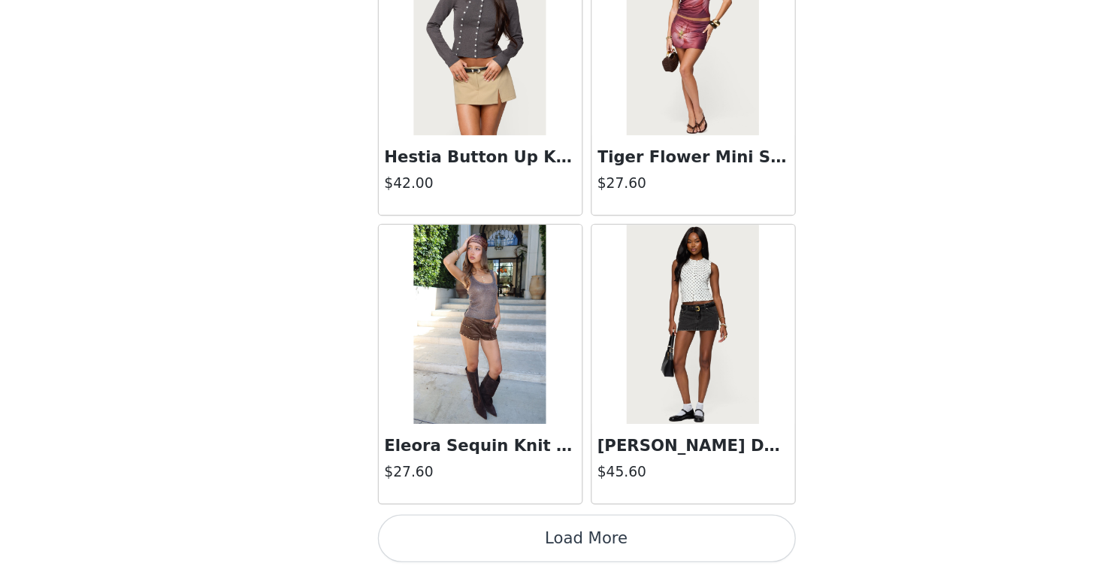
click at [546, 543] on button "Load More" at bounding box center [553, 546] width 316 height 36
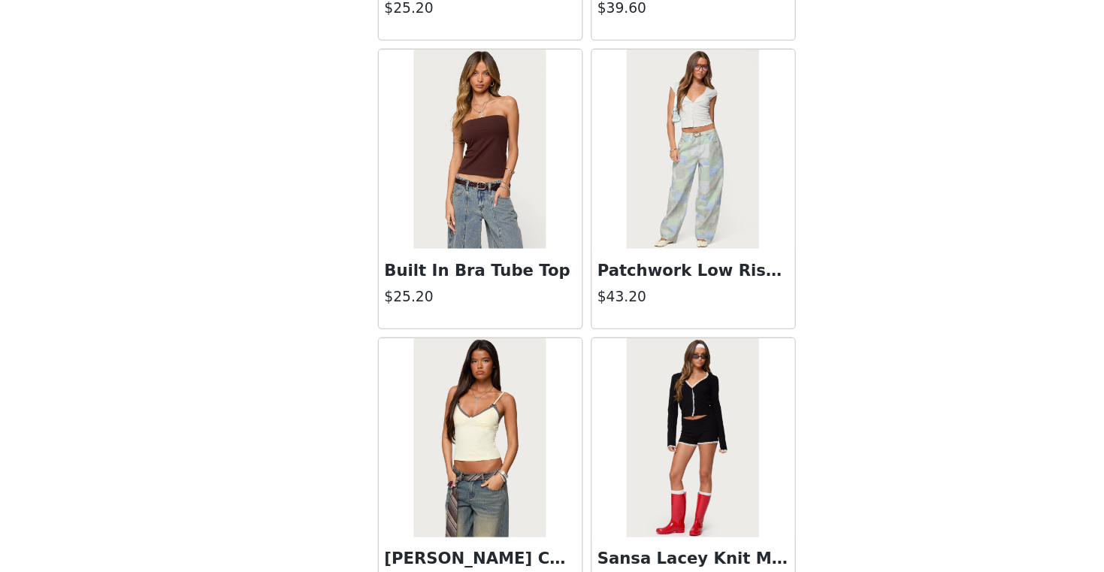
scroll to position [10445, 0]
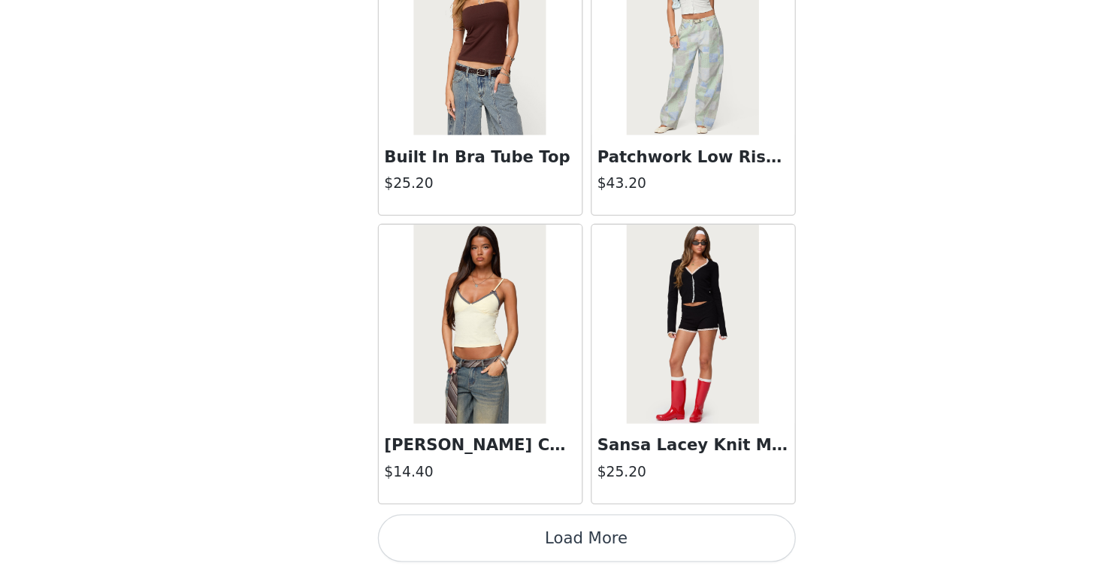
drag, startPoint x: 561, startPoint y: 542, endPoint x: 539, endPoint y: 440, distance: 103.9
click at [561, 542] on button "Load More" at bounding box center [553, 546] width 316 height 36
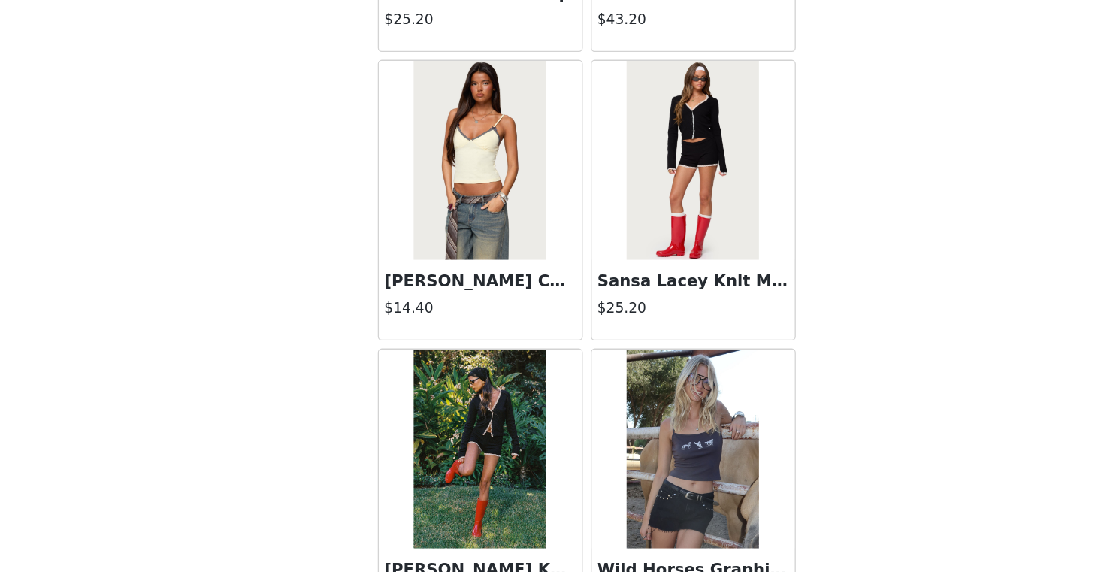
scroll to position [10710, 0]
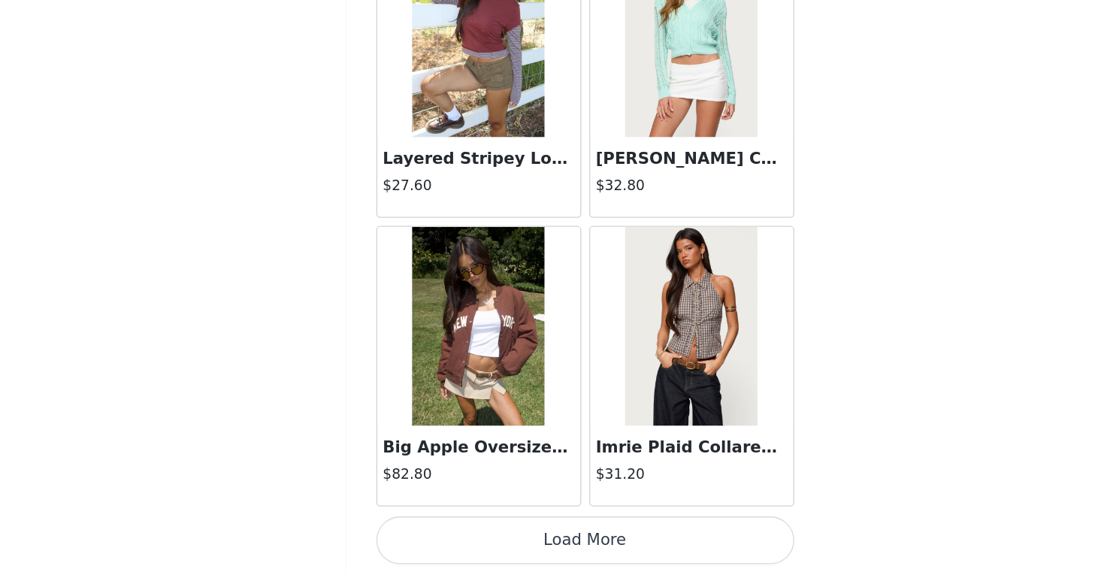
click at [567, 551] on button "Load More" at bounding box center [553, 548] width 316 height 36
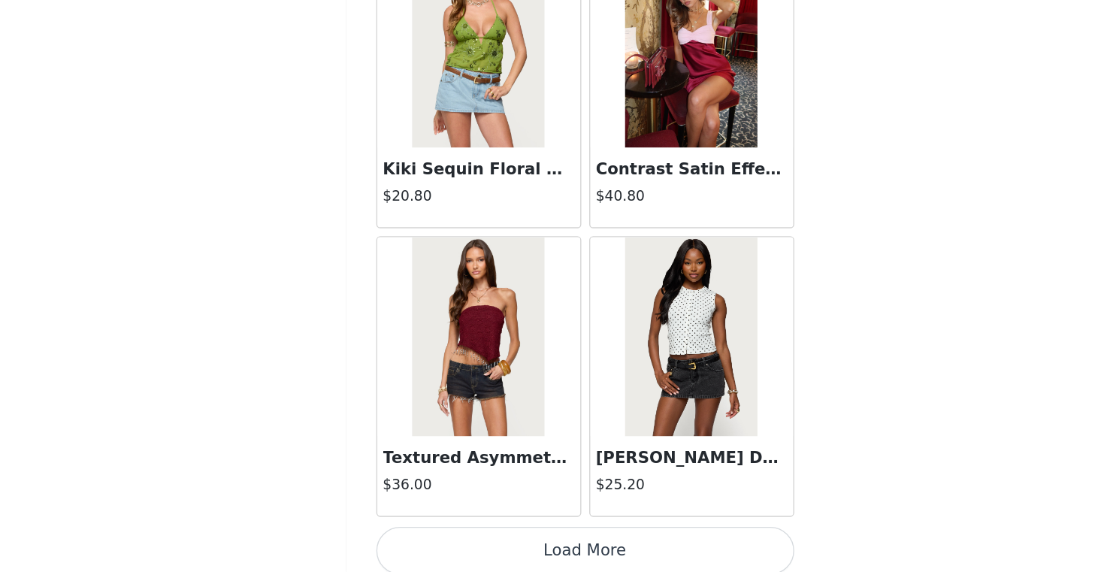
scroll to position [14804, 0]
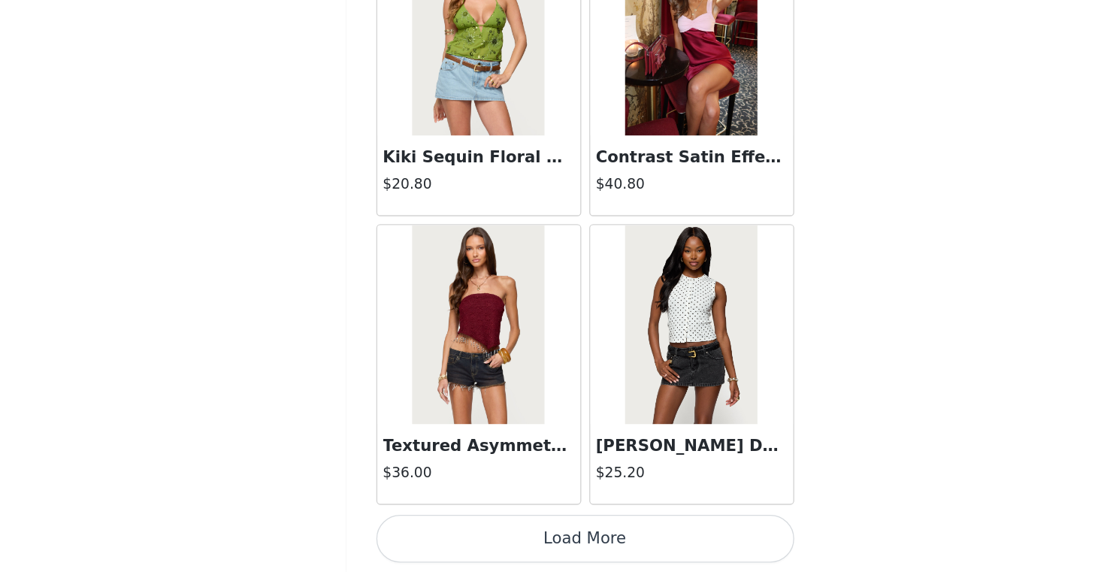
click at [563, 540] on button "Load More" at bounding box center [553, 546] width 316 height 36
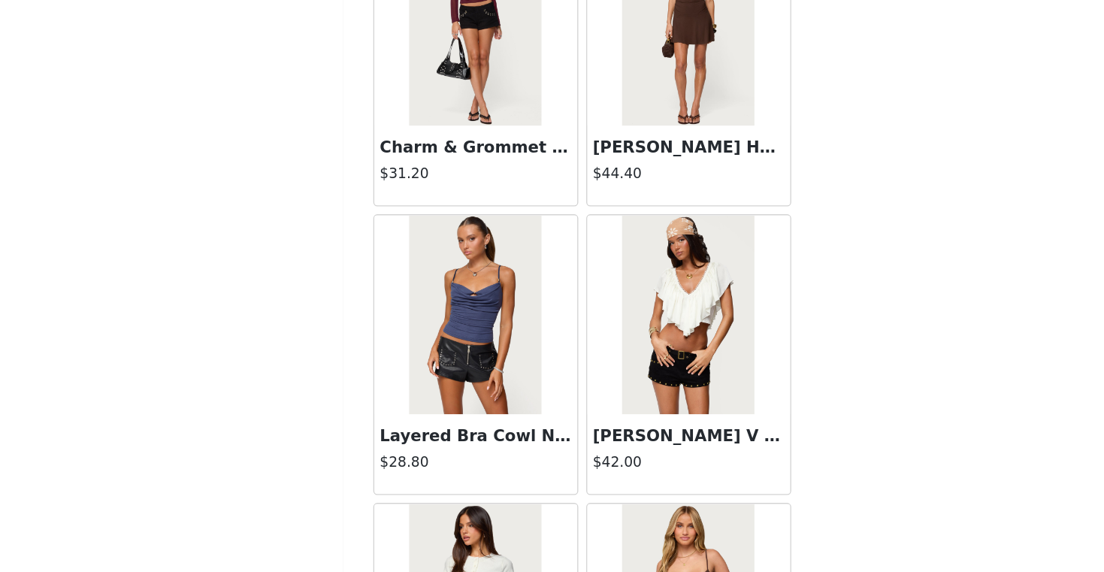
scroll to position [16983, 0]
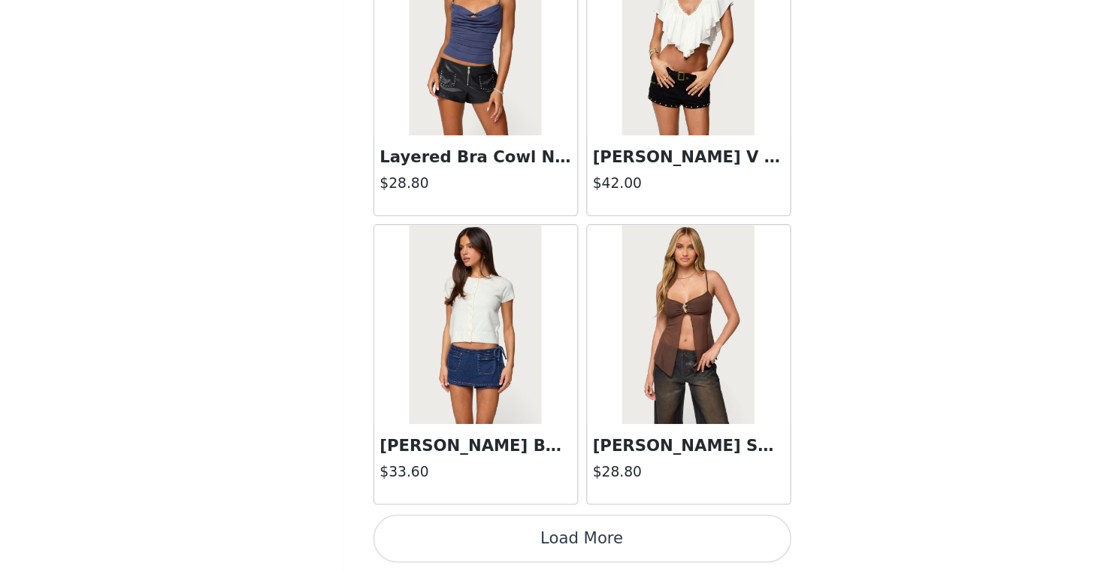
click at [566, 543] on button "Load More" at bounding box center [553, 546] width 316 height 36
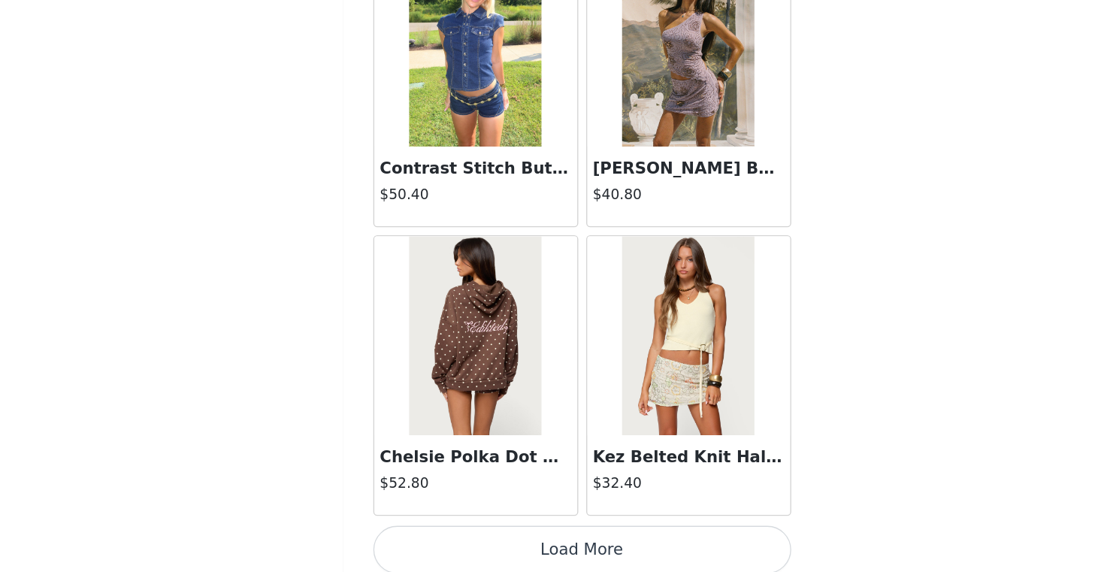
scroll to position [19163, 0]
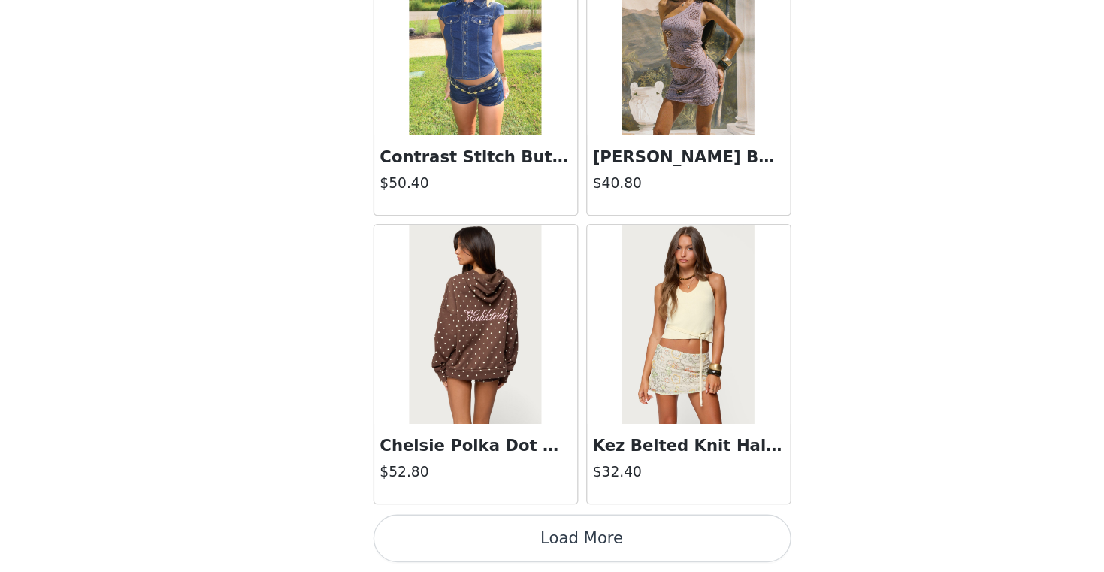
click at [549, 539] on button "Load More" at bounding box center [553, 546] width 316 height 36
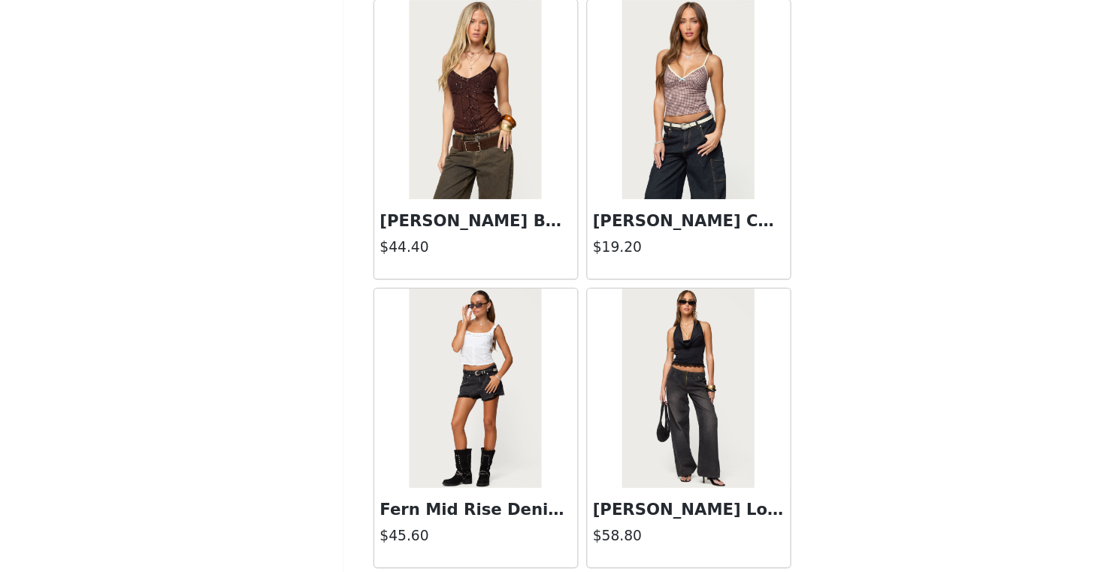
scroll to position [21342, 0]
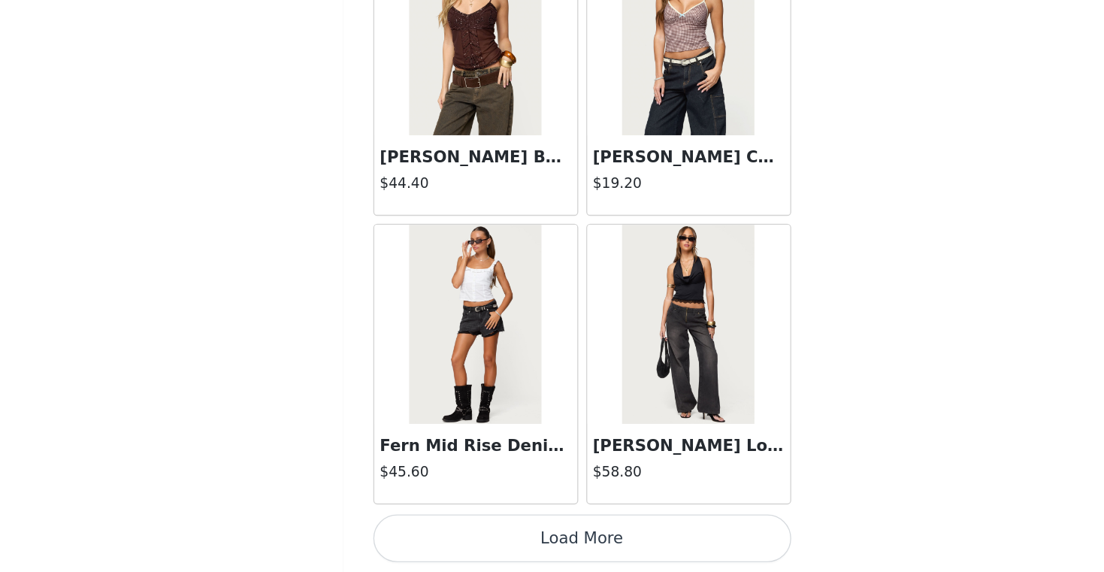
click at [552, 546] on button "Load More" at bounding box center [553, 546] width 316 height 36
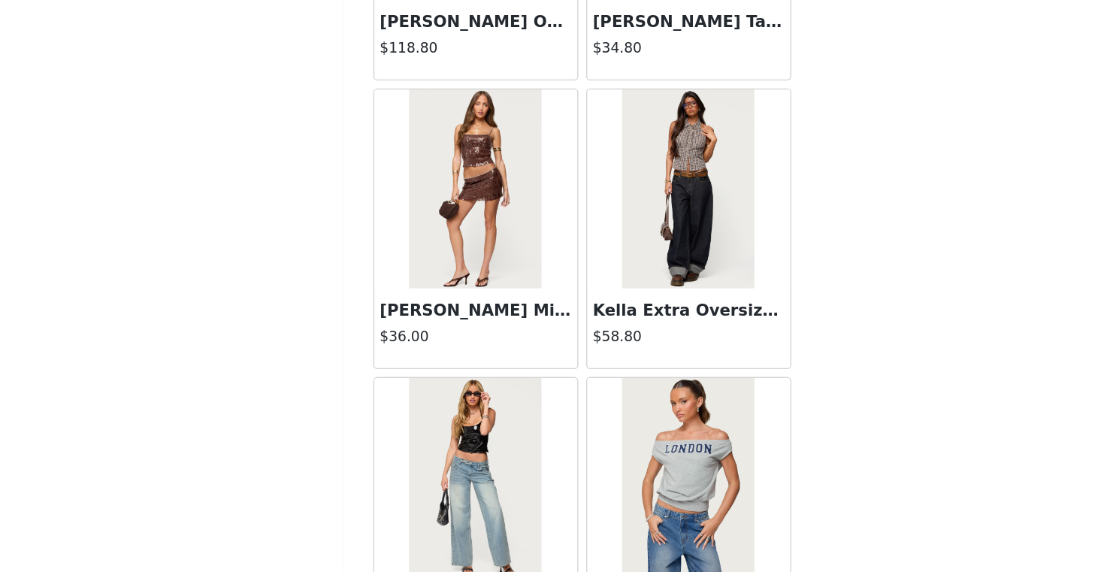
scroll to position [23521, 0]
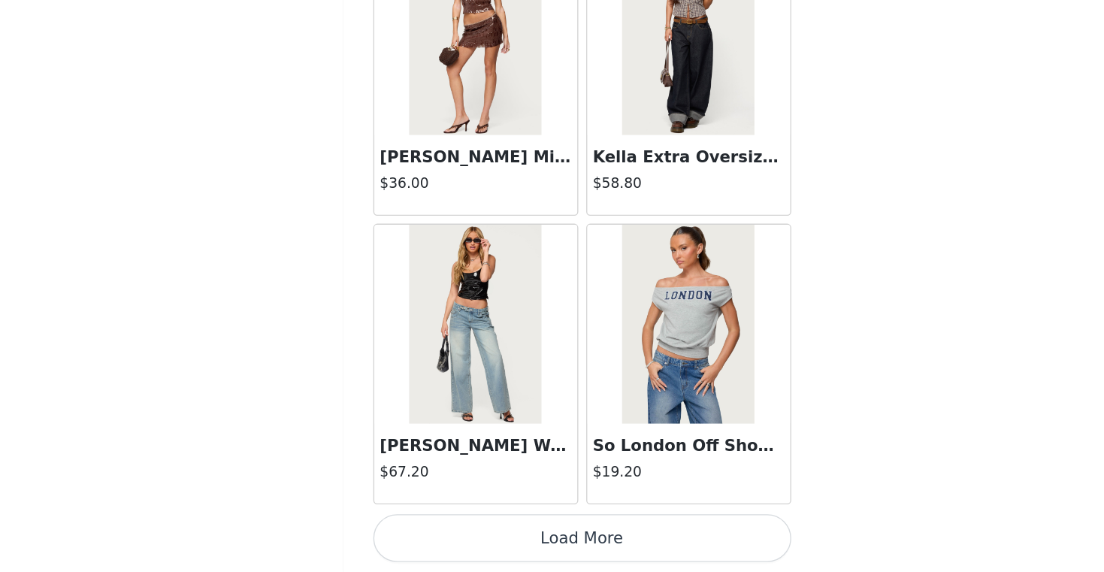
click at [558, 546] on button "Load More" at bounding box center [553, 546] width 316 height 36
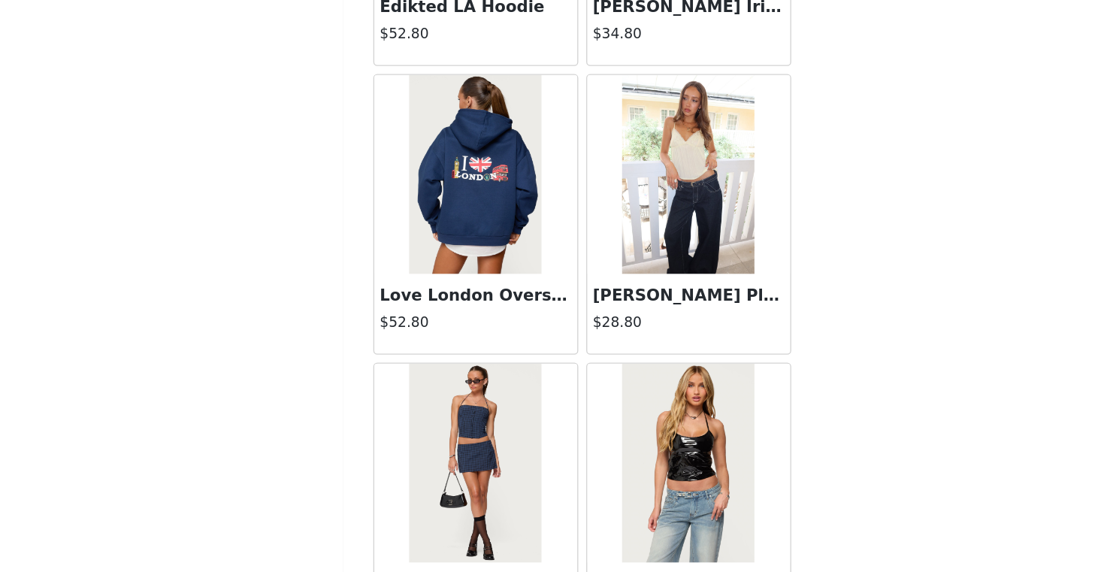
scroll to position [25701, 0]
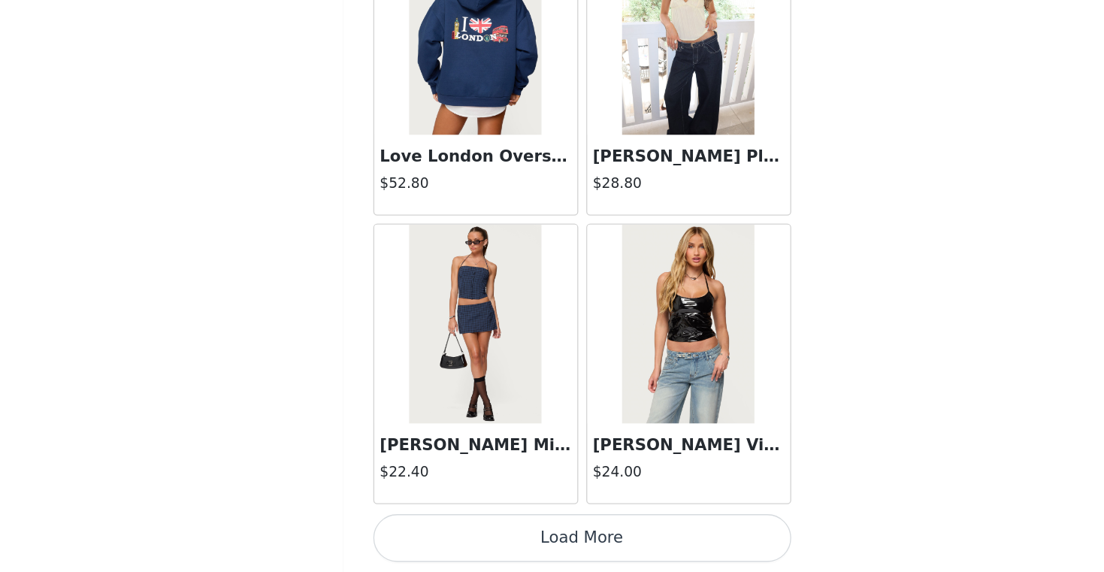
click at [570, 537] on button "Load More" at bounding box center [553, 546] width 316 height 36
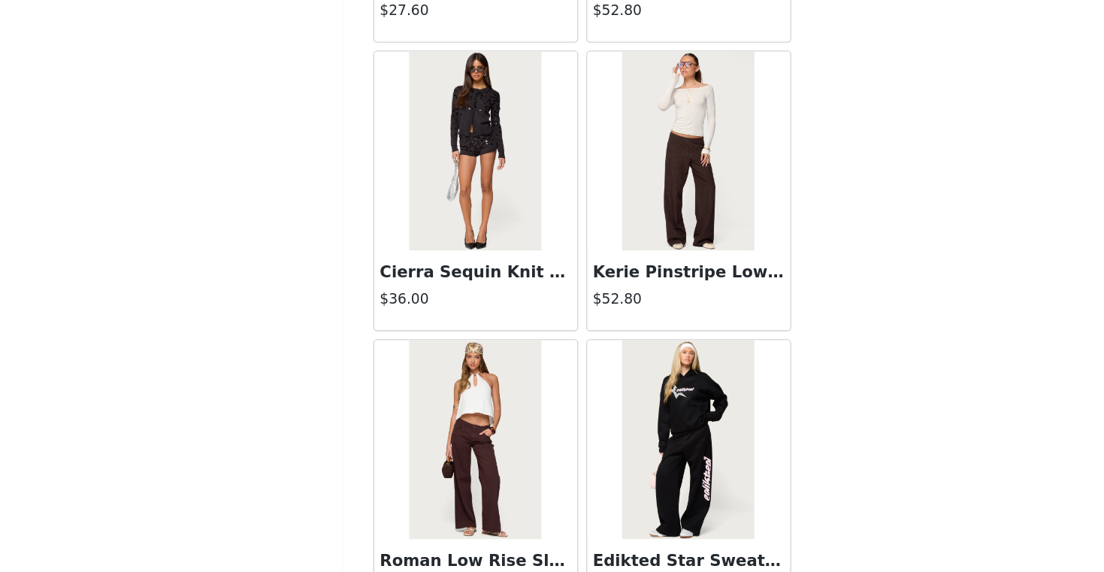
scroll to position [27880, 0]
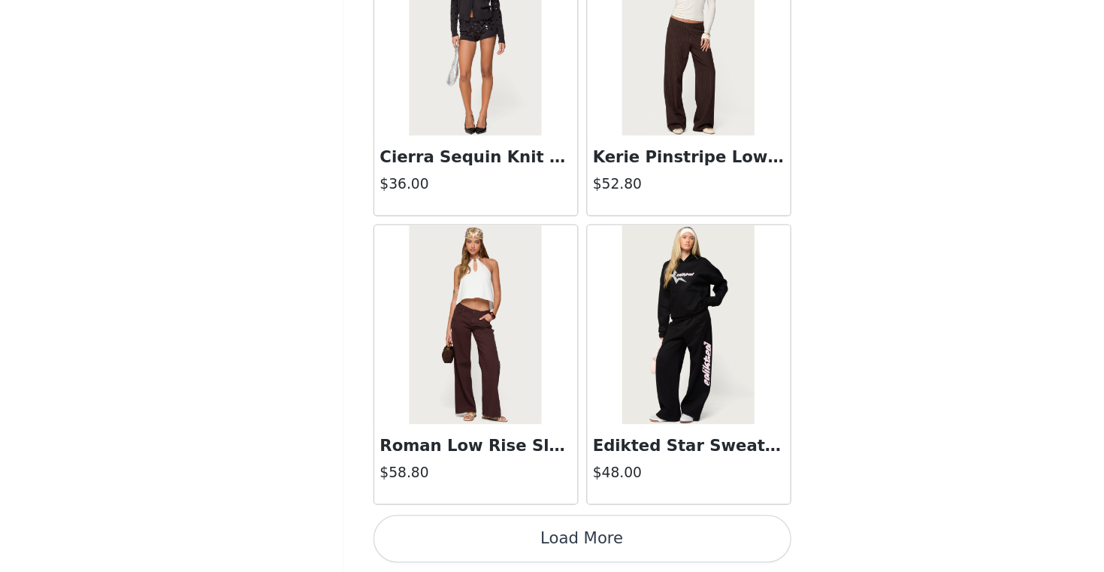
click at [576, 532] on button "Load More" at bounding box center [553, 546] width 316 height 36
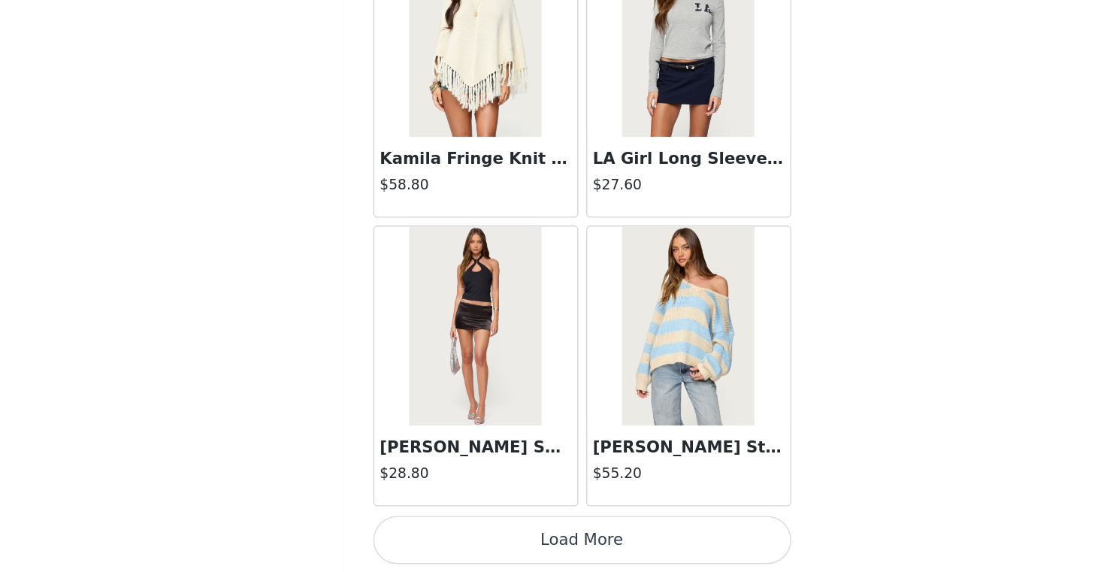
scroll to position [30059, 0]
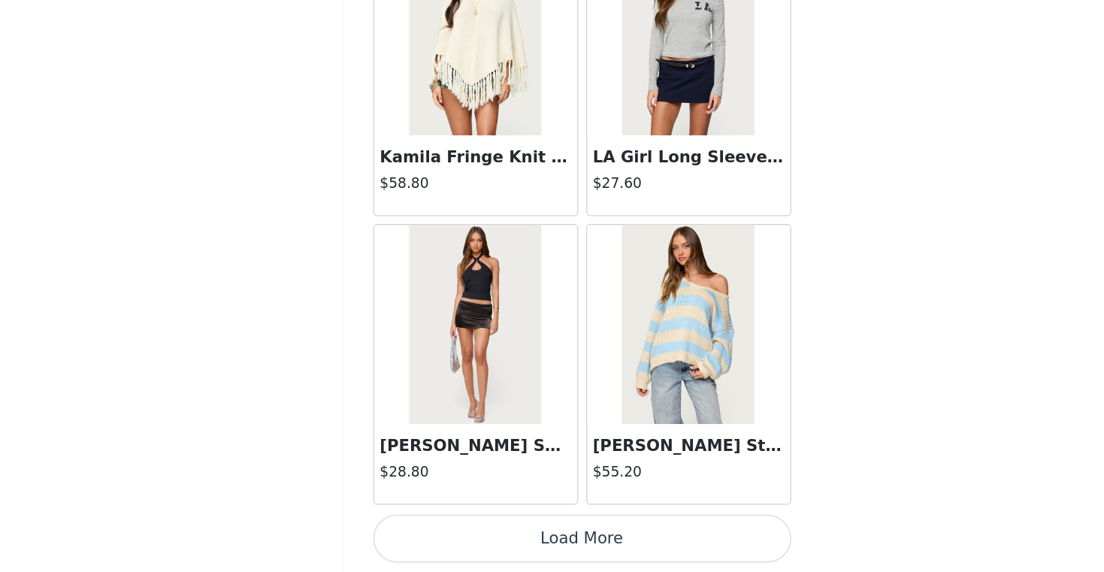
click at [559, 543] on button "Load More" at bounding box center [553, 546] width 316 height 36
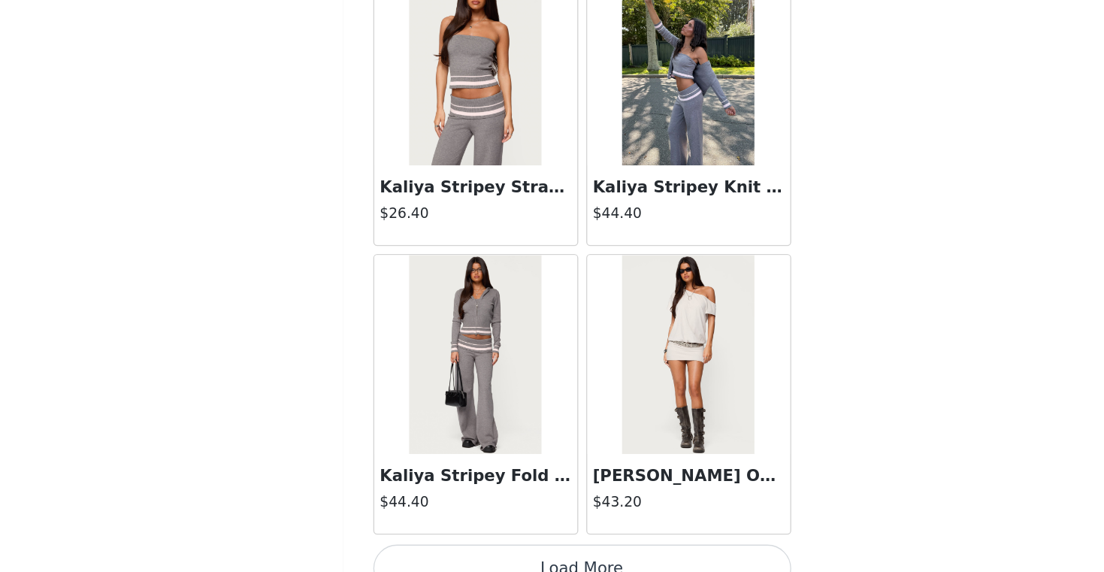
scroll to position [32239, 0]
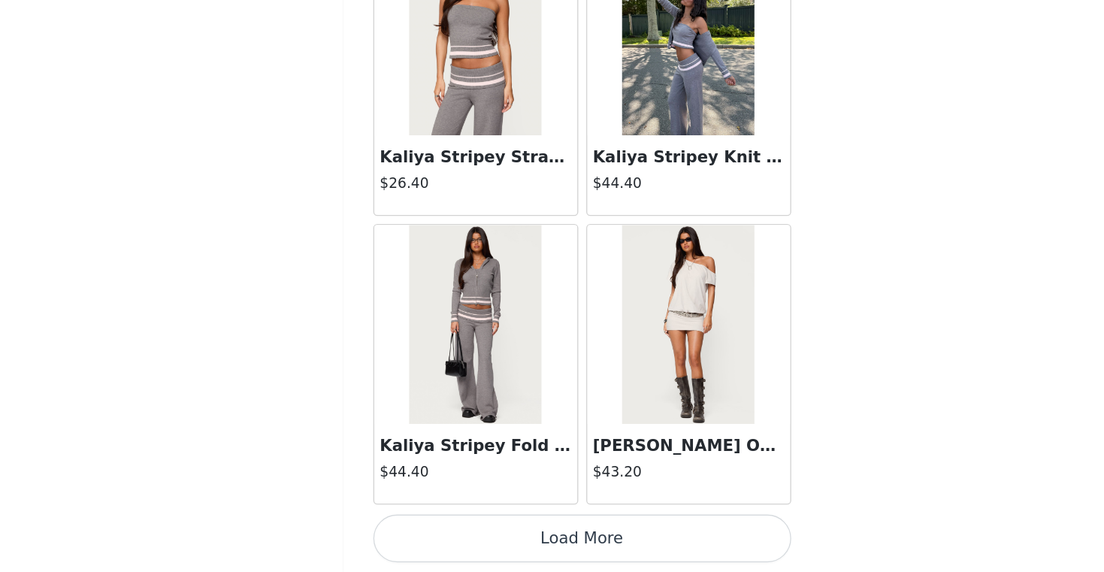
click at [570, 545] on button "Load More" at bounding box center [553, 546] width 316 height 36
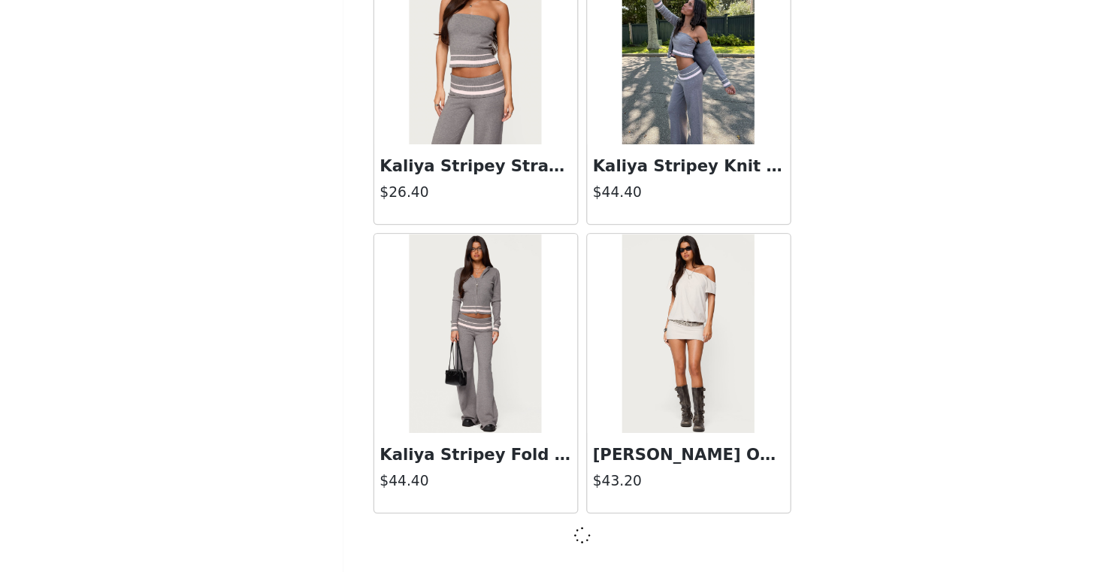
scroll to position [32232, 0]
click at [567, 549] on div at bounding box center [553, 544] width 316 height 18
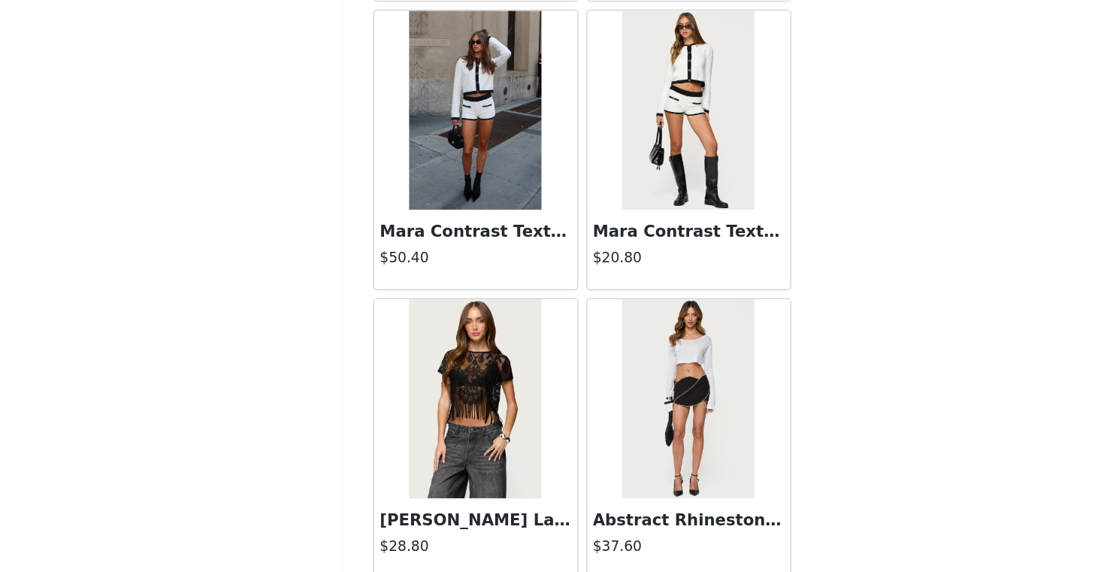
scroll to position [34418, 0]
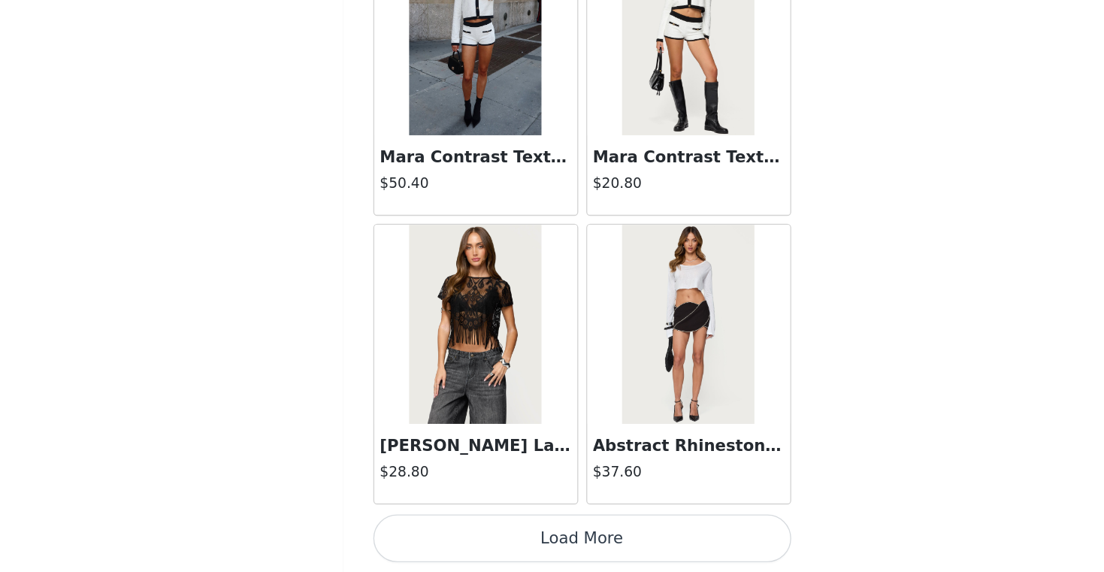
click at [567, 540] on button "Load More" at bounding box center [553, 546] width 316 height 36
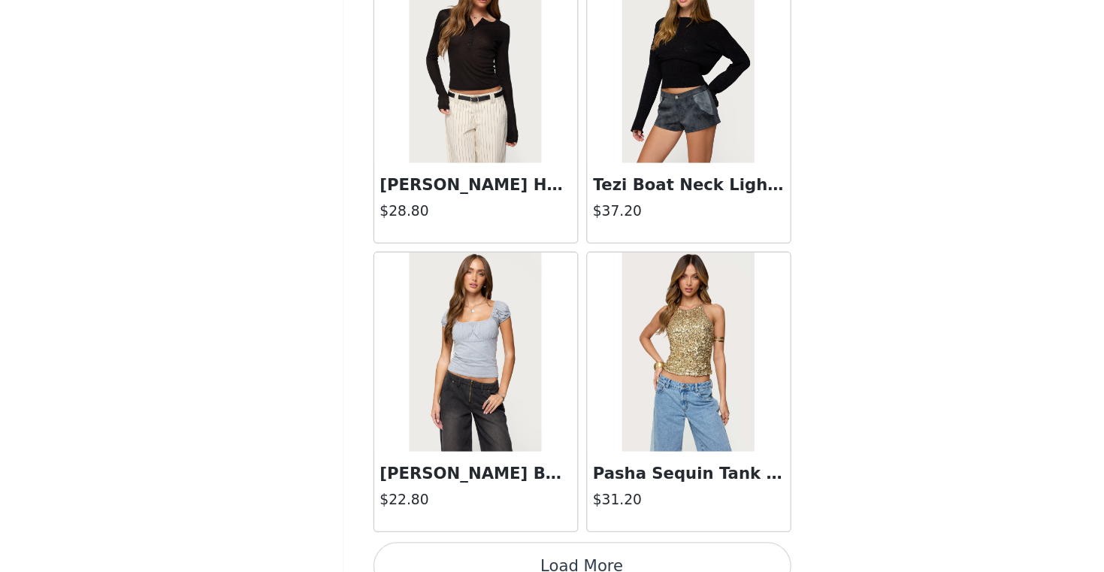
scroll to position [36598, 0]
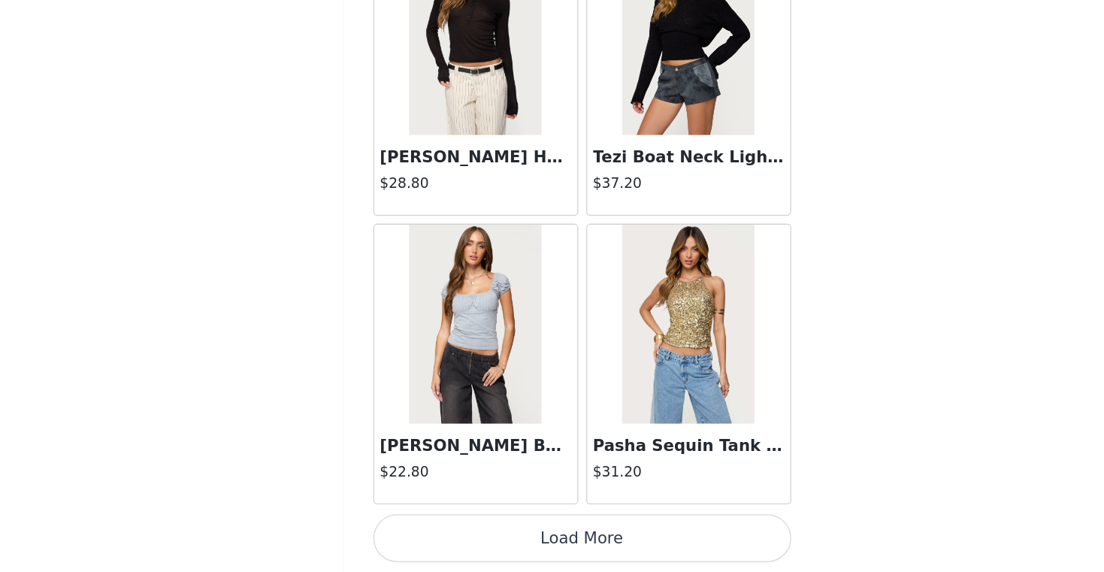
click at [566, 552] on button "Load More" at bounding box center [553, 546] width 316 height 36
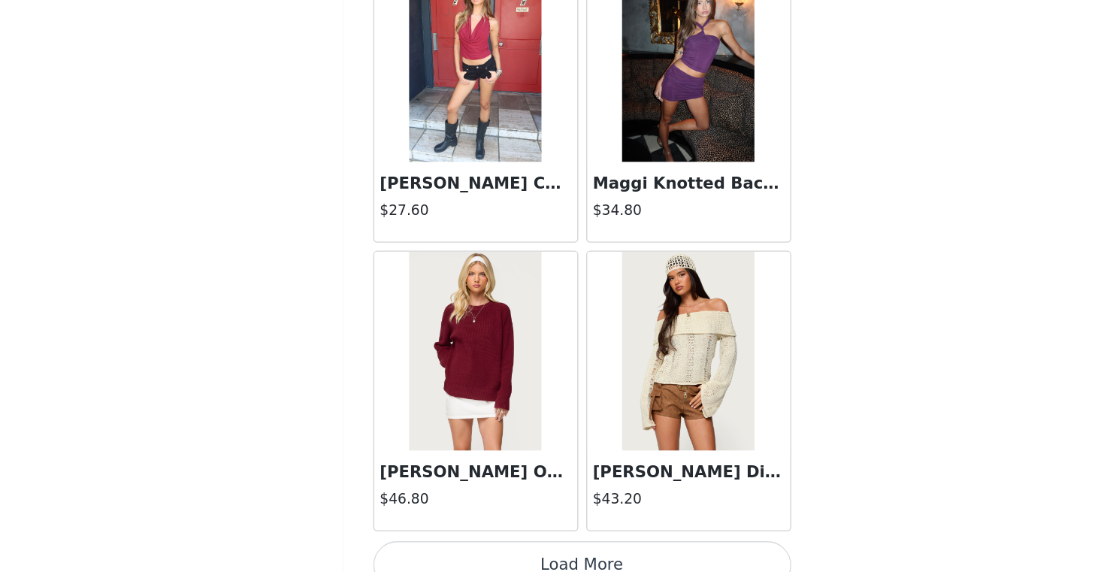
scroll to position [38777, 0]
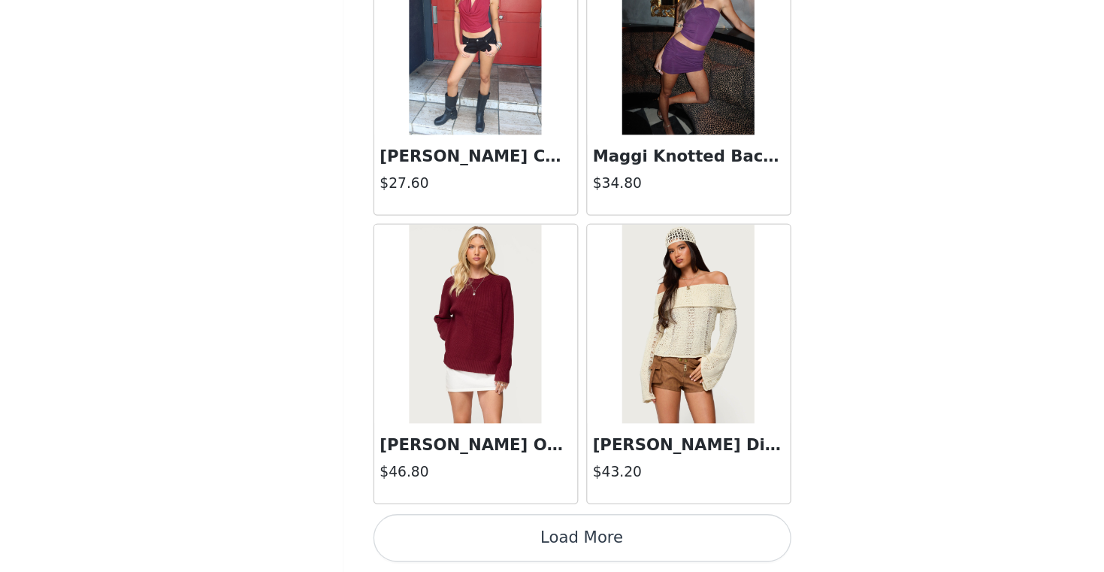
click at [569, 542] on button "Load More" at bounding box center [553, 546] width 316 height 36
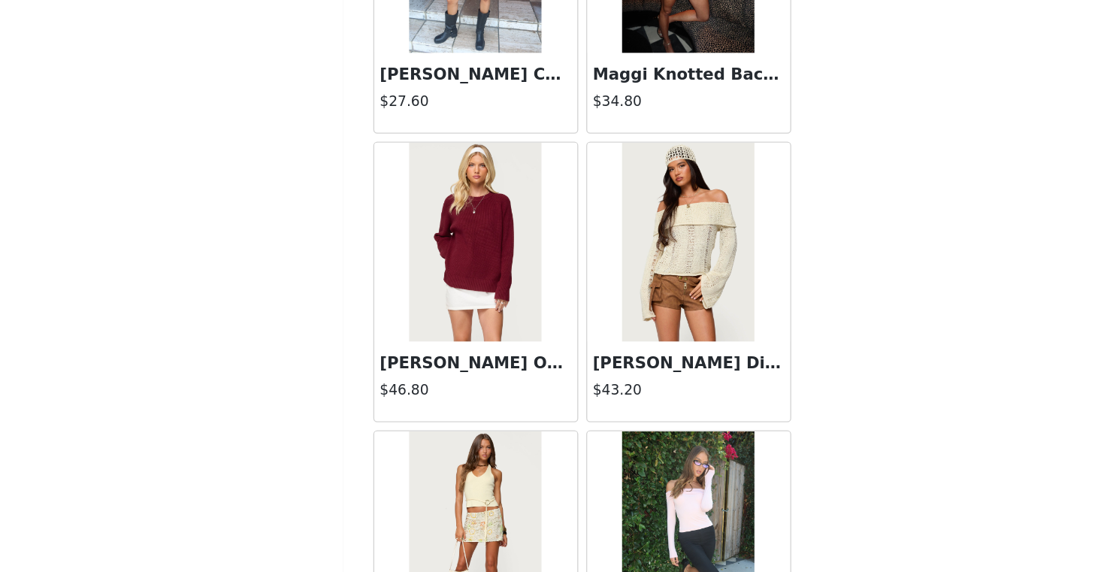
scroll to position [38821, 0]
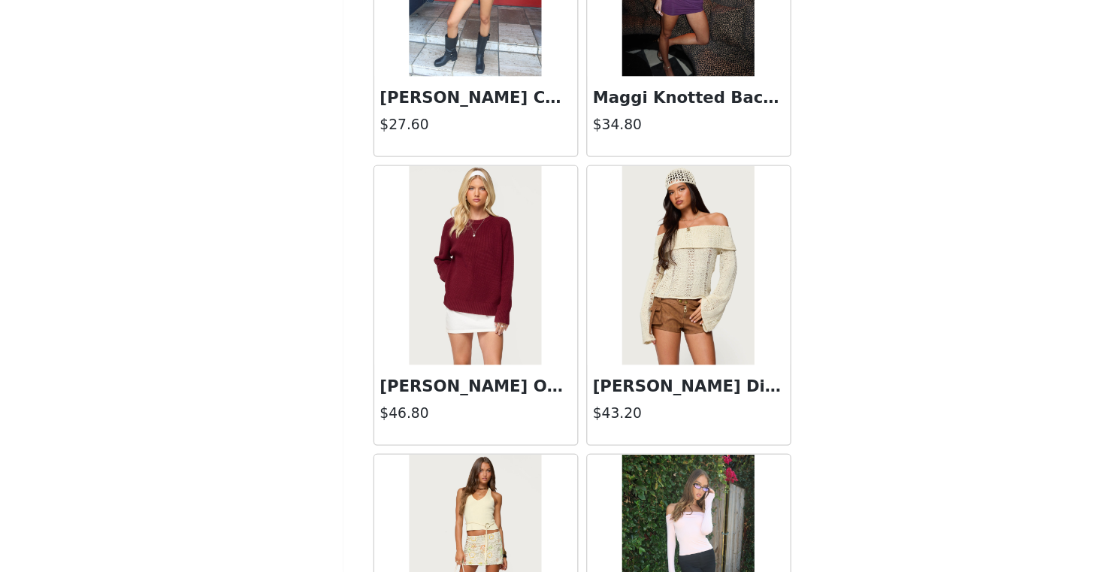
click at [739, 357] on div "STEP 1 OF 5 Products Choose as many products as you'd like, up to $150.00. 1 Se…" at bounding box center [552, 243] width 1104 height 399
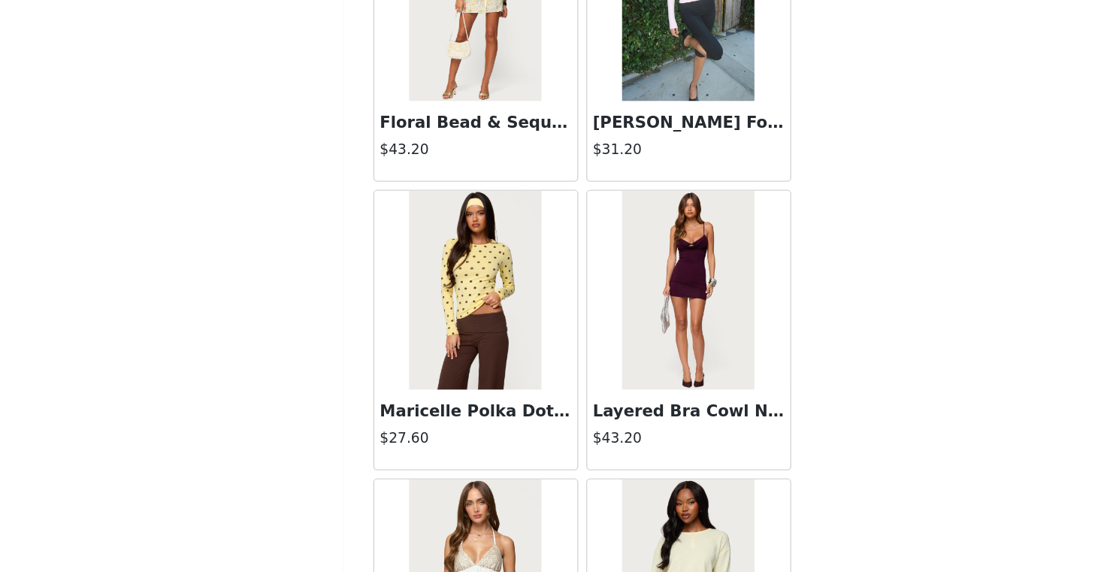
scroll to position [39297, 0]
